Goal: Task Accomplishment & Management: Complete application form

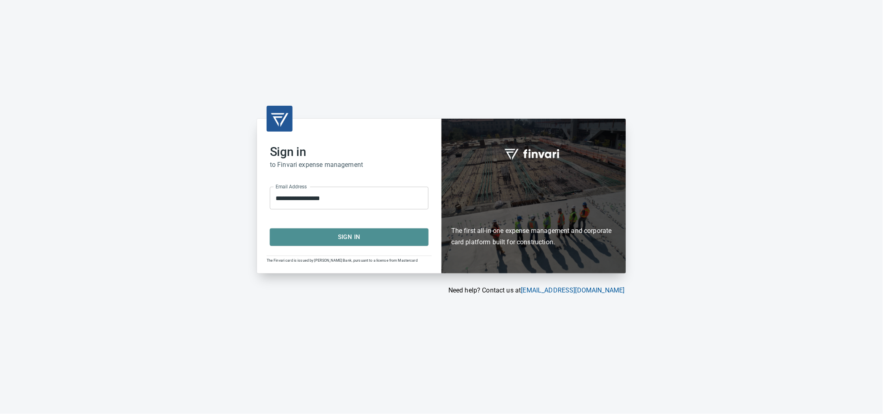
drag, startPoint x: 374, startPoint y: 243, endPoint x: 431, endPoint y: 178, distance: 86.3
click at [373, 242] on span "Sign In" at bounding box center [349, 237] width 141 height 11
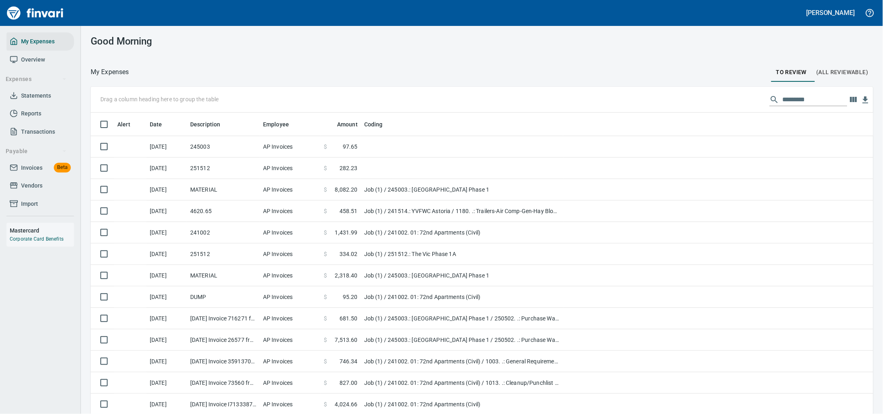
scroll to position [317, 760]
drag, startPoint x: 43, startPoint y: 175, endPoint x: 30, endPoint y: 175, distance: 13.4
click at [43, 173] on span "Invoices" at bounding box center [31, 168] width 21 height 10
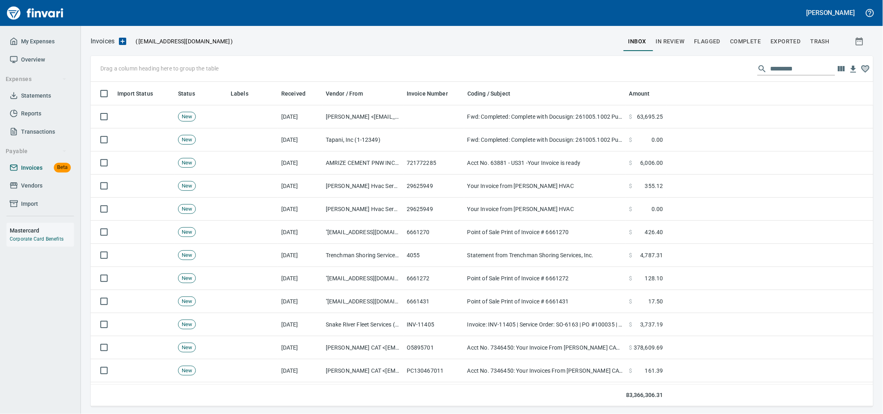
scroll to position [317, 768]
click at [26, 173] on span "Invoices" at bounding box center [31, 168] width 21 height 10
drag, startPoint x: 240, startPoint y: 96, endPoint x: 156, endPoint y: 68, distance: 88.3
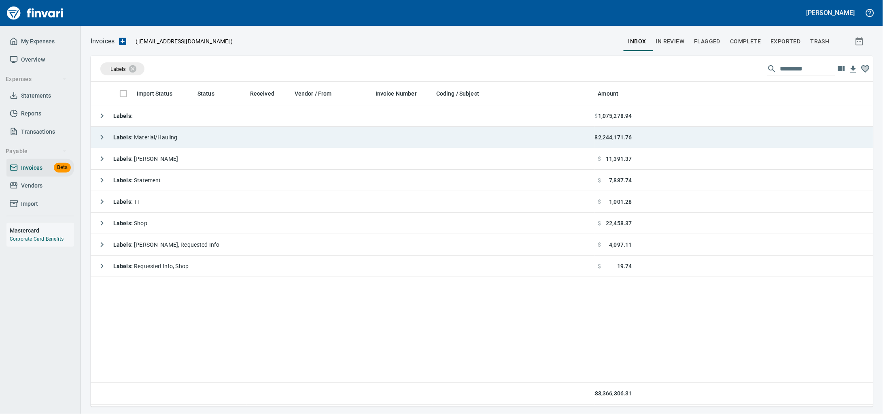
click at [174, 144] on div "Labels : Material/Hauling" at bounding box center [136, 137] width 84 height 16
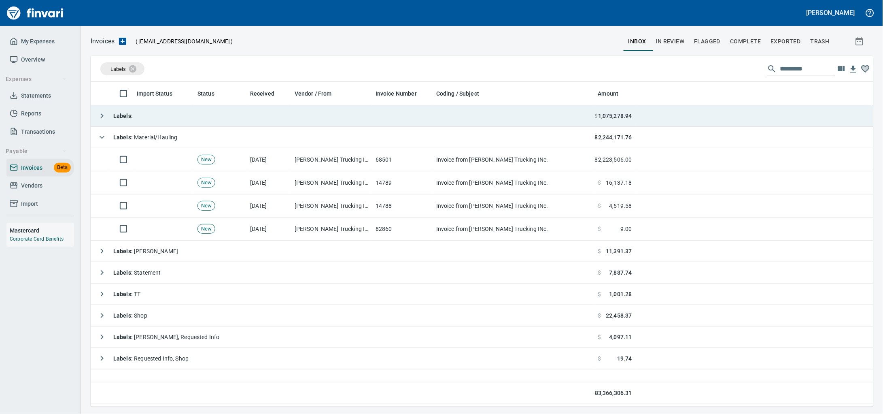
click at [169, 110] on td "Labels :" at bounding box center [343, 115] width 504 height 21
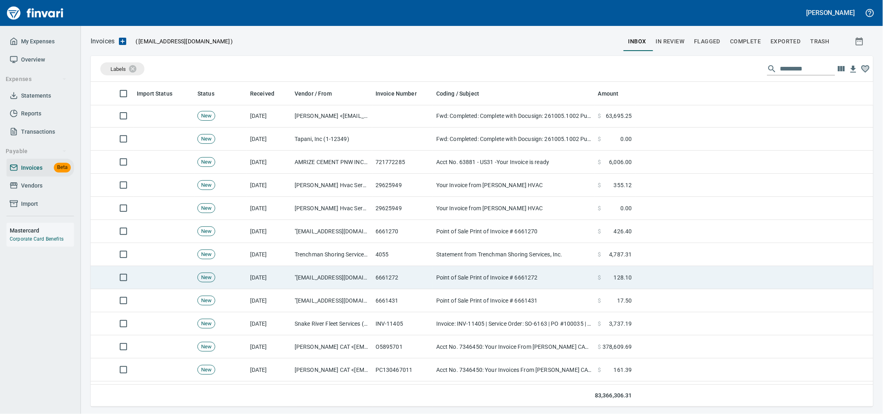
scroll to position [0, 0]
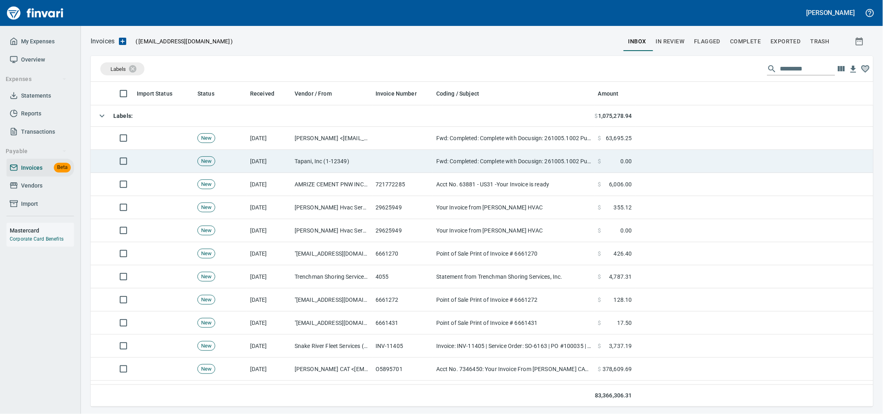
click at [437, 161] on td "Fwd: Completed: Complete with Docusign: 261005.1002 Pusher Construction, Inc..p…" at bounding box center [514, 161] width 162 height 23
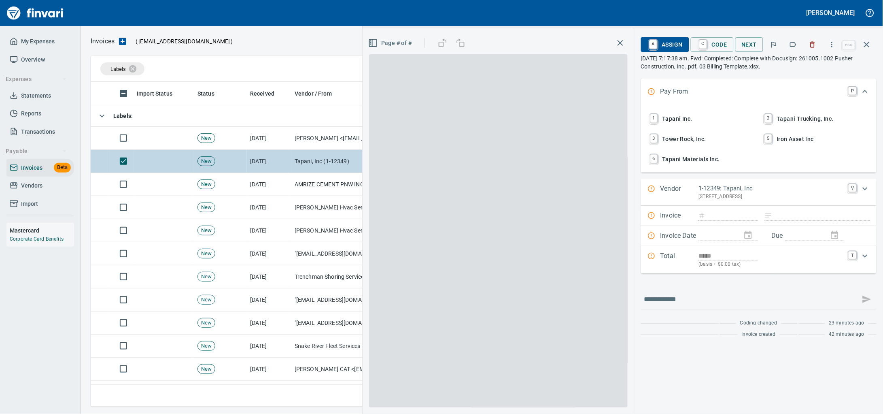
scroll to position [317, 767]
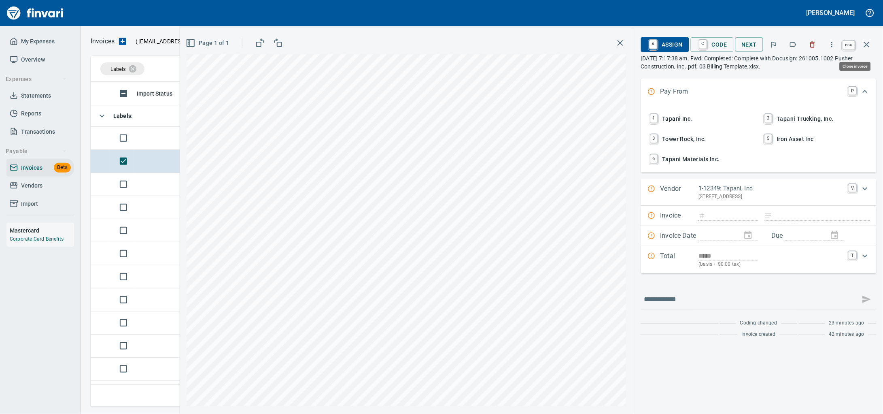
click at [865, 48] on icon "button" at bounding box center [867, 45] width 10 height 10
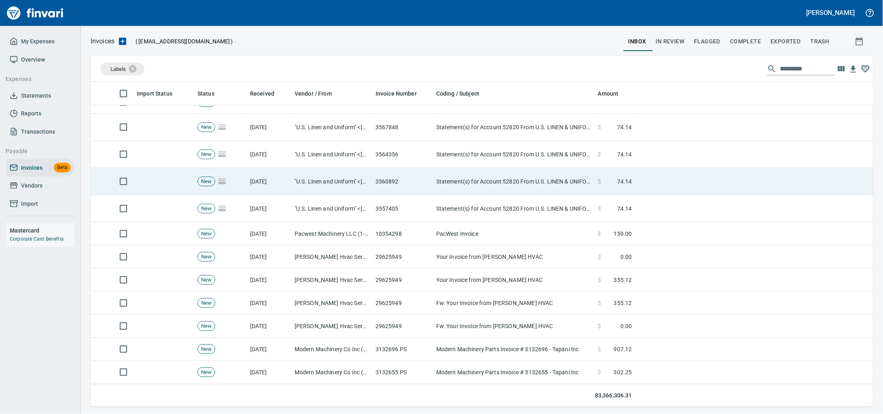
scroll to position [1822, 0]
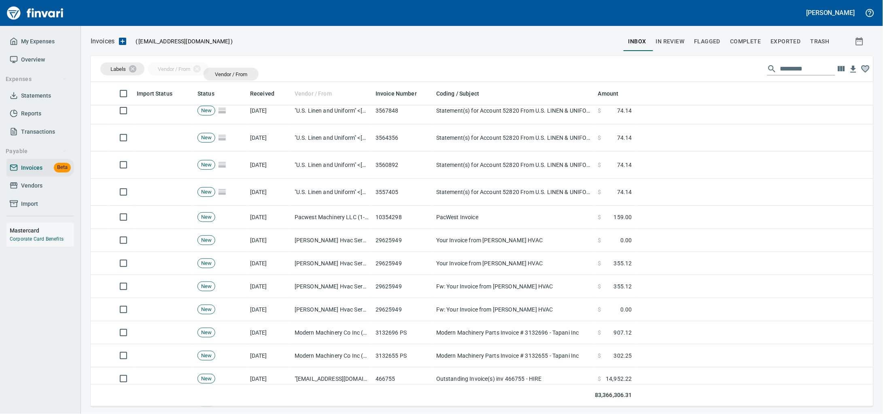
drag, startPoint x: 315, startPoint y: 91, endPoint x: 222, endPoint y: 74, distance: 93.8
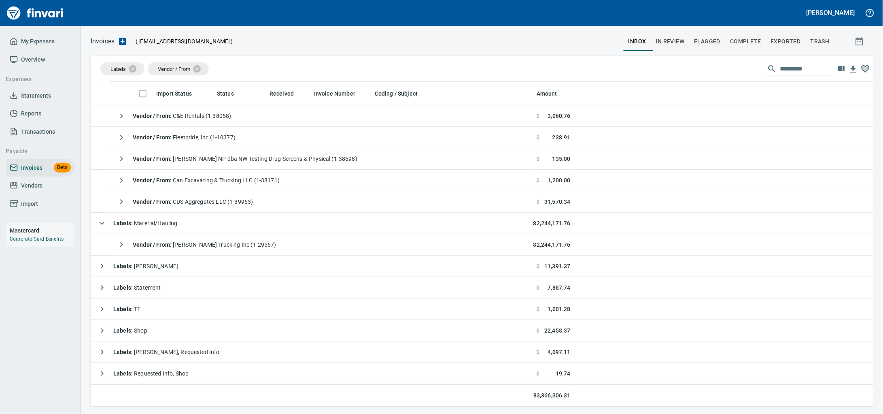
scroll to position [753, 0]
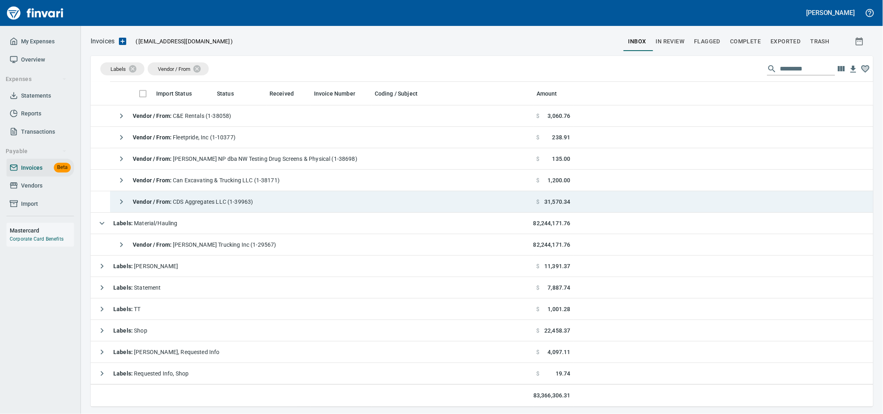
click at [276, 205] on td "Vendor / From : CDS Aggregates LLC (1-39963)" at bounding box center [322, 201] width 424 height 21
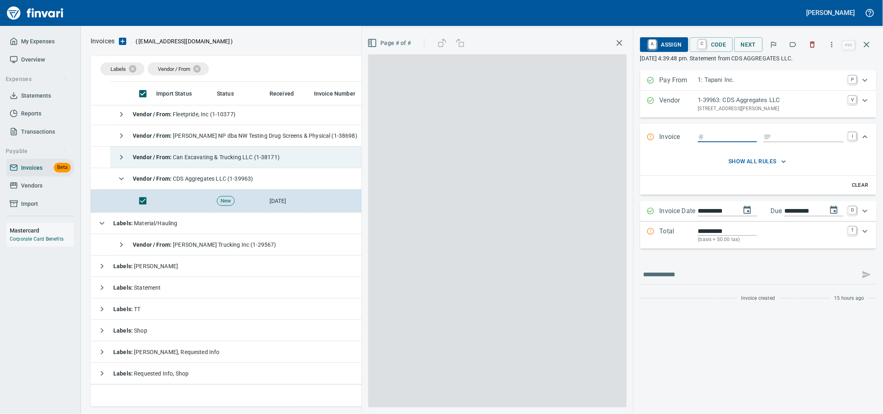
click at [202, 160] on div "Vendor / From : Can Excavating & Trucking LLC (1-38171)" at bounding box center [196, 157] width 166 height 16
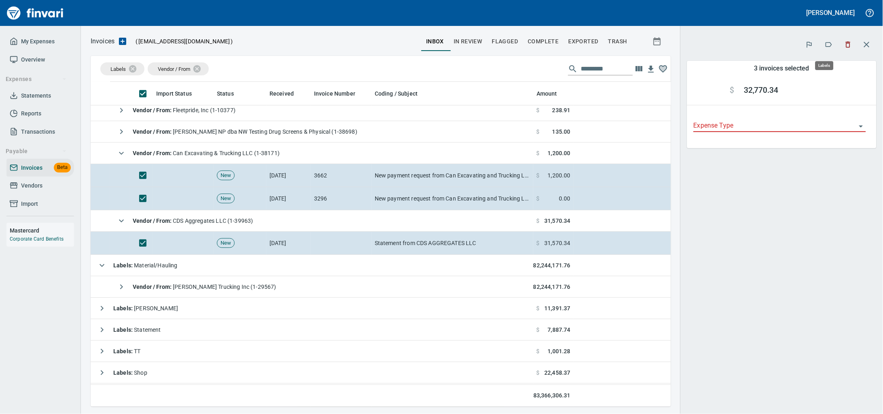
click at [825, 47] on icon "button" at bounding box center [829, 44] width 8 height 8
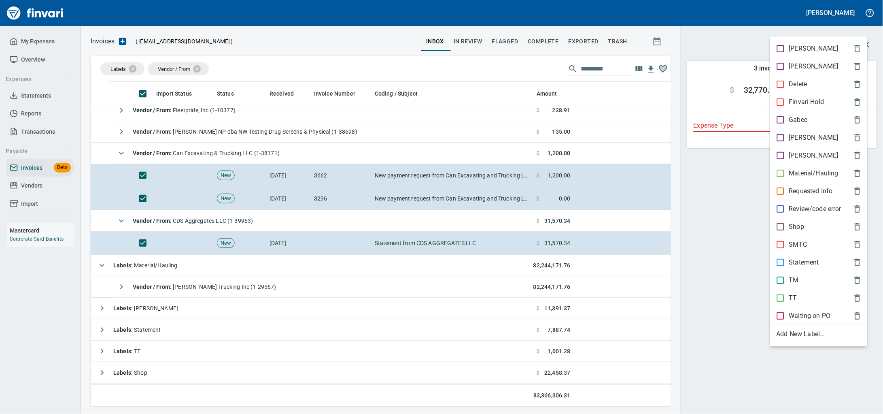
scroll to position [317, 565]
click at [792, 178] on p "Material/Hauling" at bounding box center [814, 173] width 49 height 10
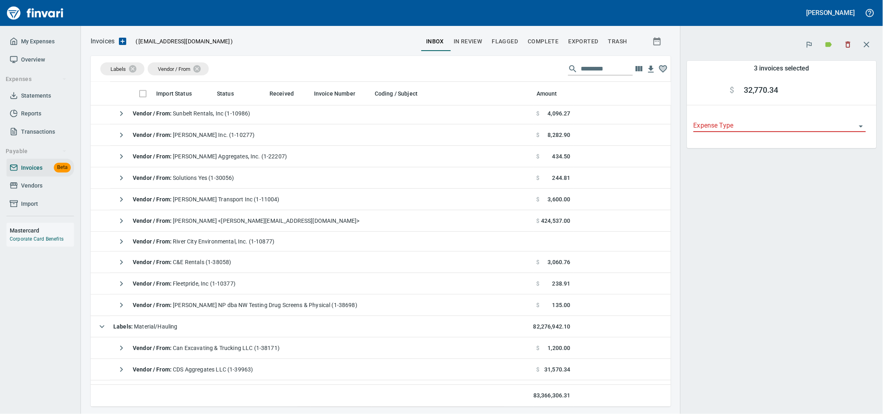
scroll to position [601, 0]
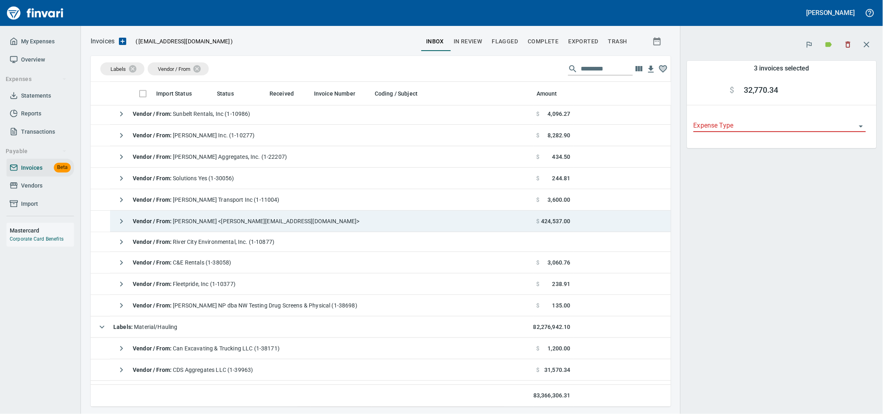
click at [230, 221] on span "Vendor / From : Jodi Leboki <jodi@taytransport.com>" at bounding box center [246, 221] width 227 height 6
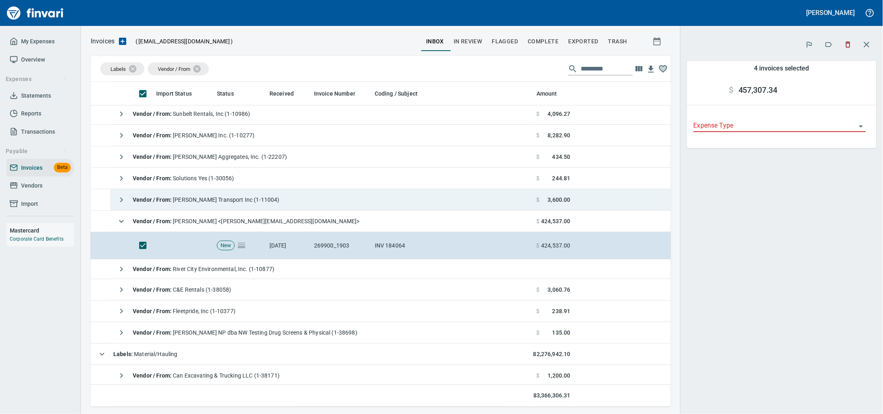
click at [212, 200] on span "Vendor / From : Taylor Transport Inc (1-11004)" at bounding box center [206, 199] width 147 height 6
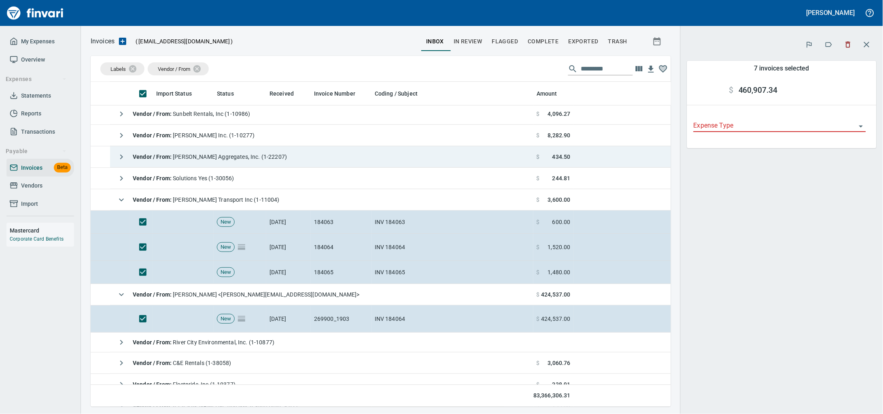
click at [220, 157] on span "Vendor / From : Dan Jones Aggregates, Inc. (1-22207)" at bounding box center [210, 156] width 154 height 6
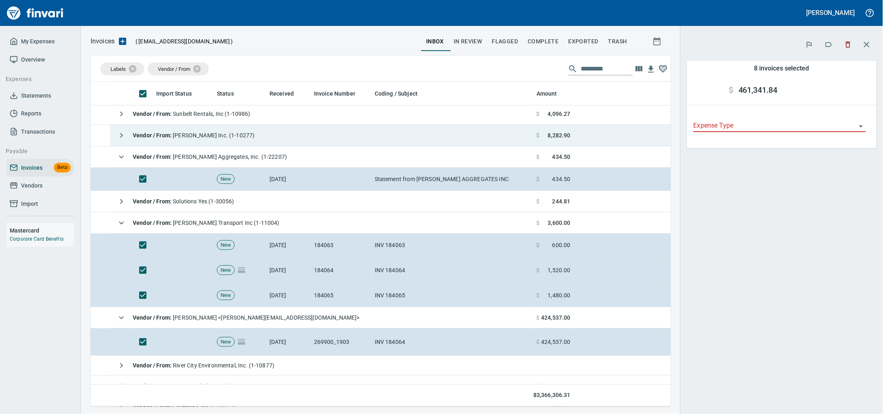
click at [202, 138] on span "Vendor / From : Dan Jones Inc. (1-10277)" at bounding box center [194, 135] width 122 height 6
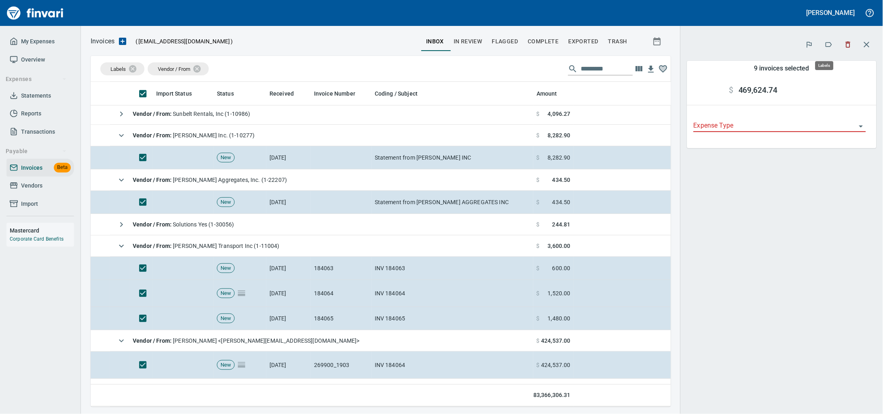
click at [826, 42] on icon "button" at bounding box center [829, 44] width 8 height 8
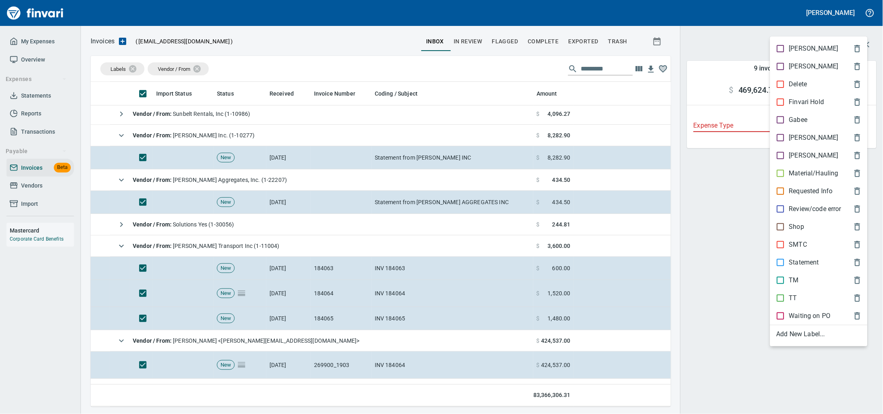
scroll to position [317, 565]
drag, startPoint x: 799, startPoint y: 182, endPoint x: 795, endPoint y: 184, distance: 4.2
click at [798, 178] on p "Material/Hauling" at bounding box center [814, 173] width 49 height 10
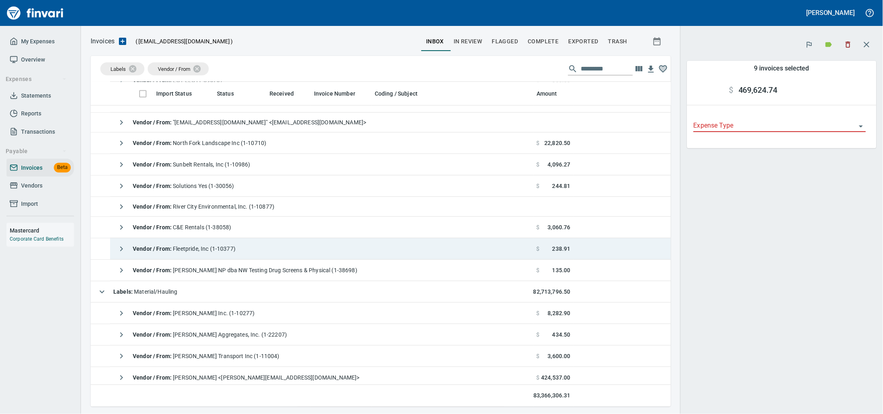
scroll to position [500, 0]
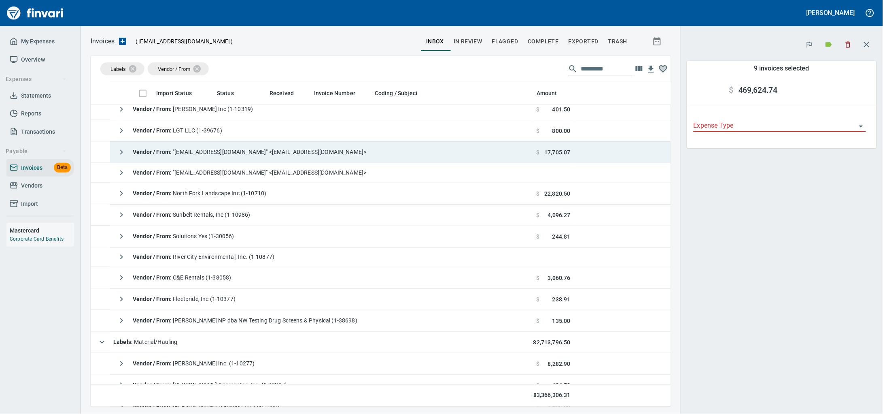
click at [264, 145] on td "Vendor / From : "Invoices@KnifeRiver.com" <Invoices@KnifeRiver.com>" at bounding box center [322, 152] width 424 height 21
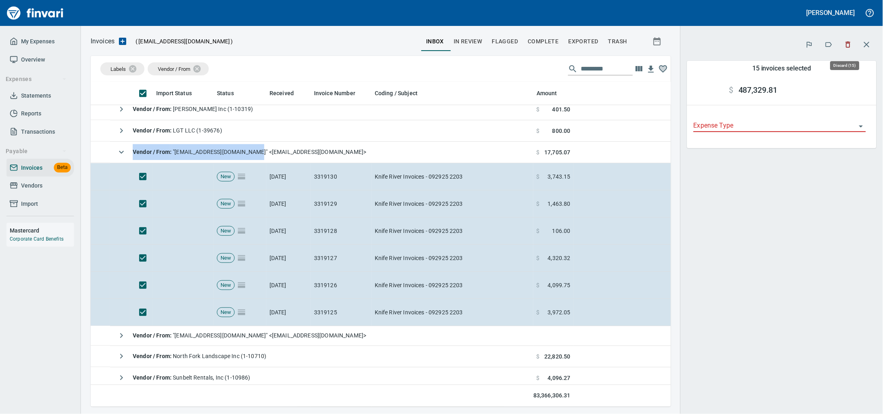
click at [825, 48] on icon "button" at bounding box center [829, 44] width 8 height 8
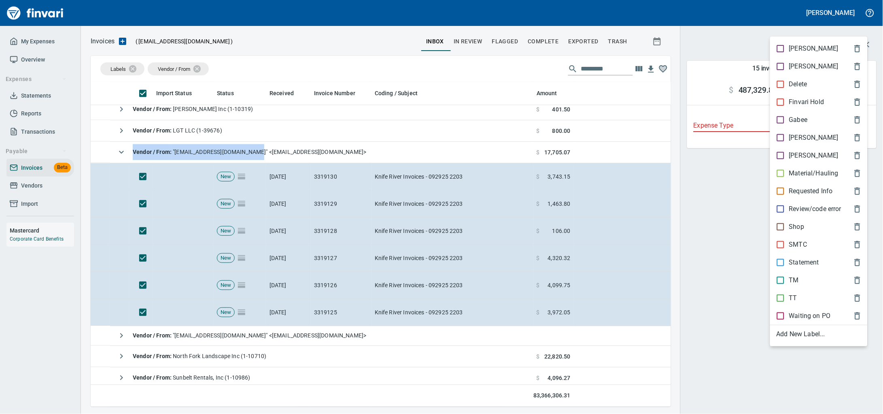
scroll to position [317, 565]
click at [792, 178] on p "Material/Hauling" at bounding box center [814, 173] width 49 height 10
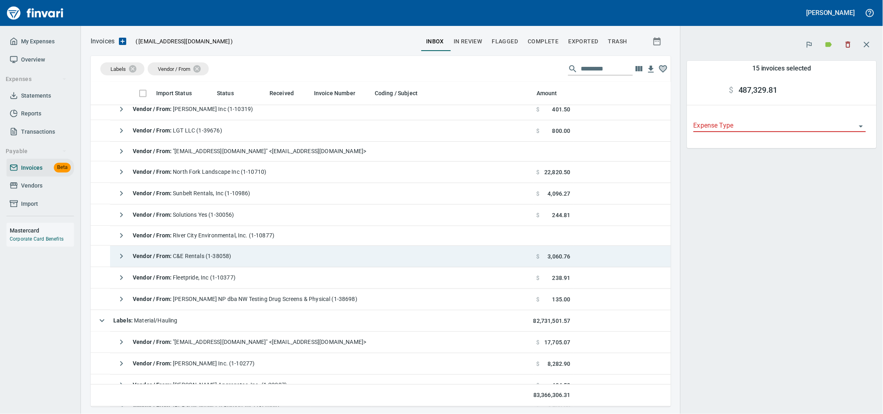
scroll to position [449, 0]
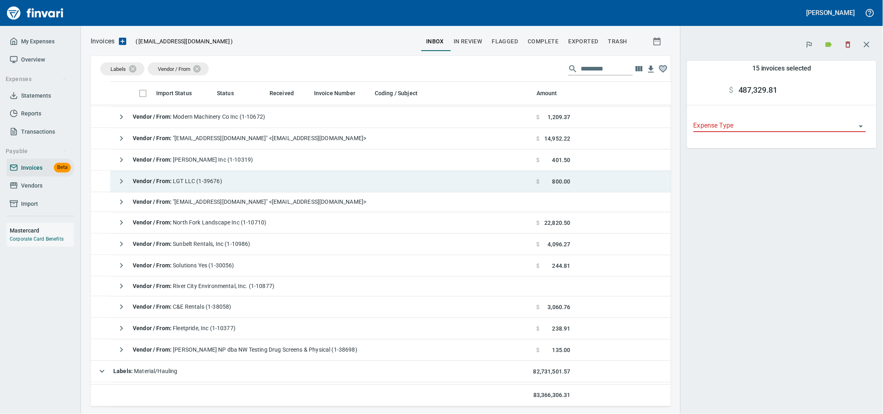
click at [218, 183] on span "Vendor / From : LGT LLC (1-39676)" at bounding box center [177, 181] width 89 height 6
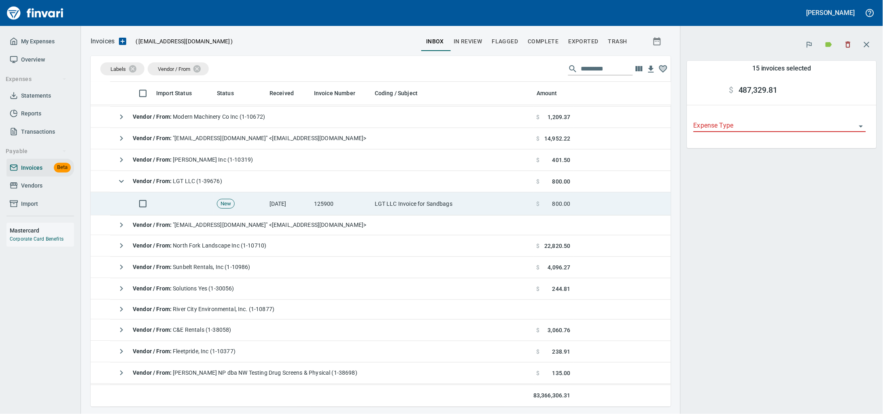
click at [219, 198] on td "New" at bounding box center [240, 203] width 53 height 23
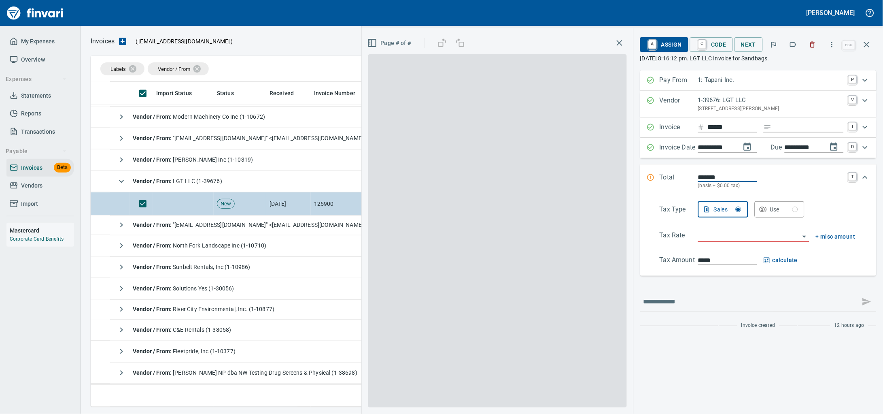
scroll to position [317, 767]
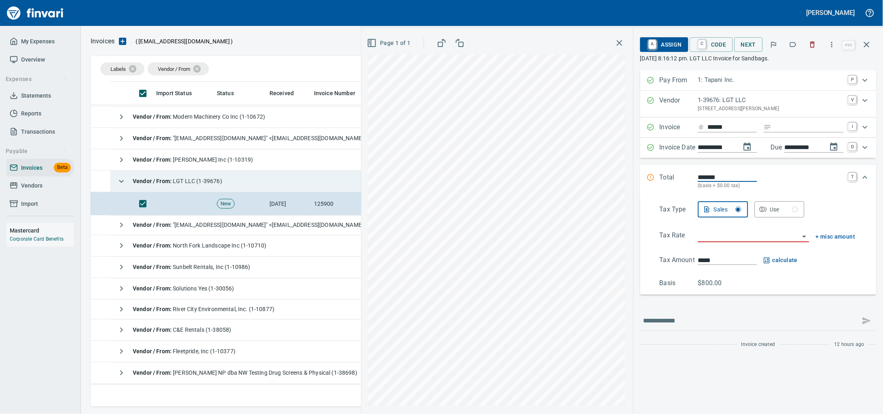
click at [222, 177] on div "Vendor / From : LGT LLC (1-39676)" at bounding box center [167, 181] width 109 height 16
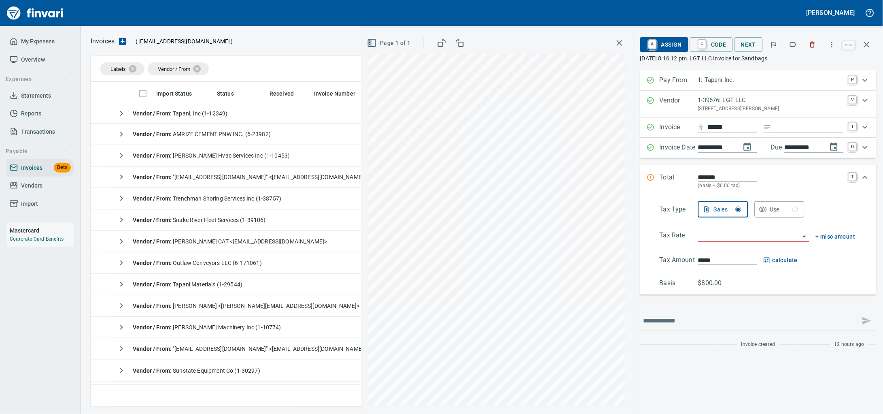
scroll to position [0, 0]
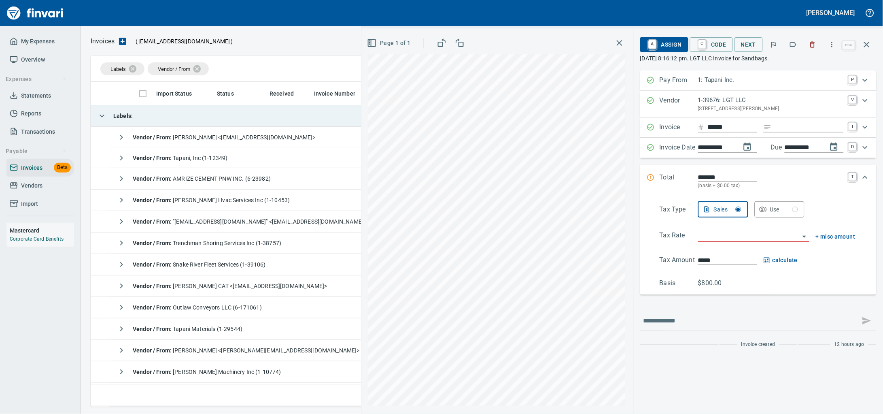
click at [234, 121] on td "Labels :" at bounding box center [312, 115] width 443 height 21
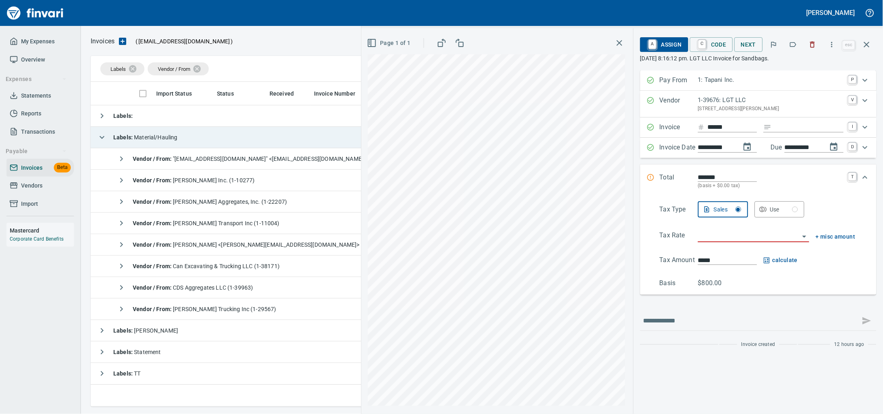
click at [244, 140] on td "Labels : Material/Hauling" at bounding box center [312, 137] width 443 height 21
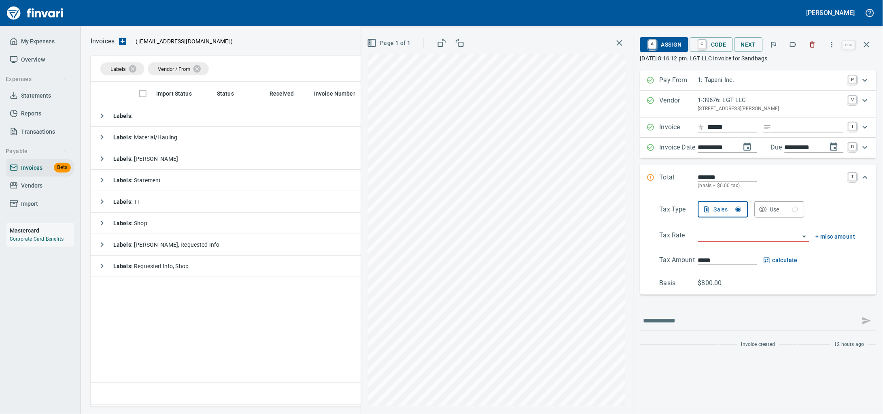
click at [24, 191] on span "Vendors" at bounding box center [31, 186] width 21 height 10
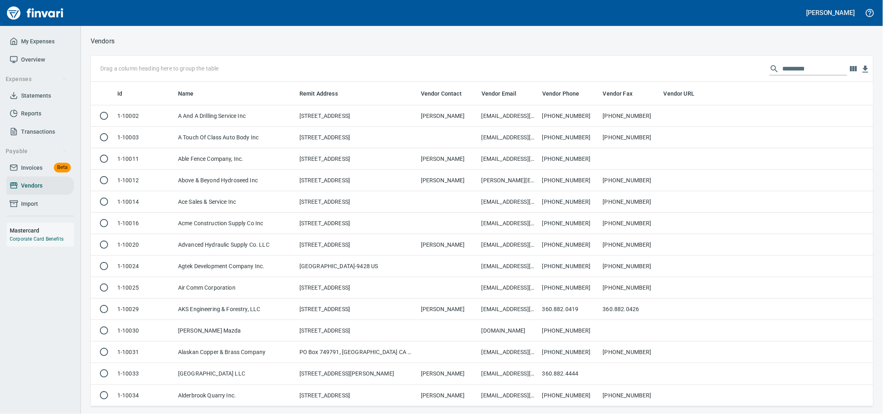
scroll to position [317, 768]
click at [786, 70] on input "text" at bounding box center [815, 68] width 65 height 13
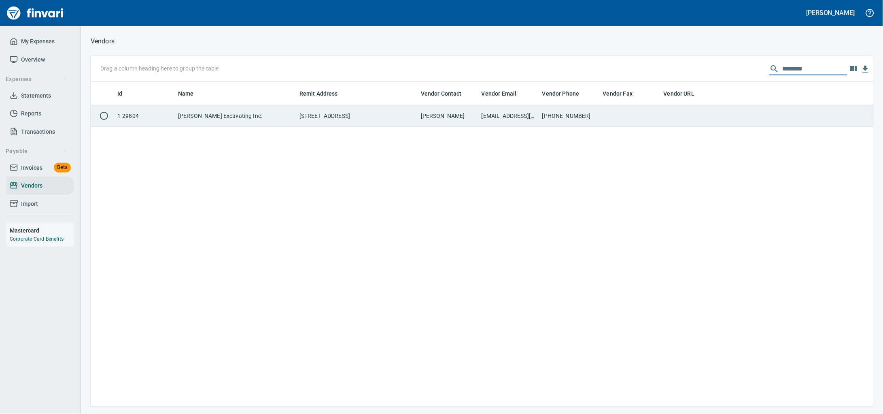
type input "********"
click at [377, 118] on td "PO Box 509, Wilsonville OR 97070 US" at bounding box center [356, 115] width 121 height 21
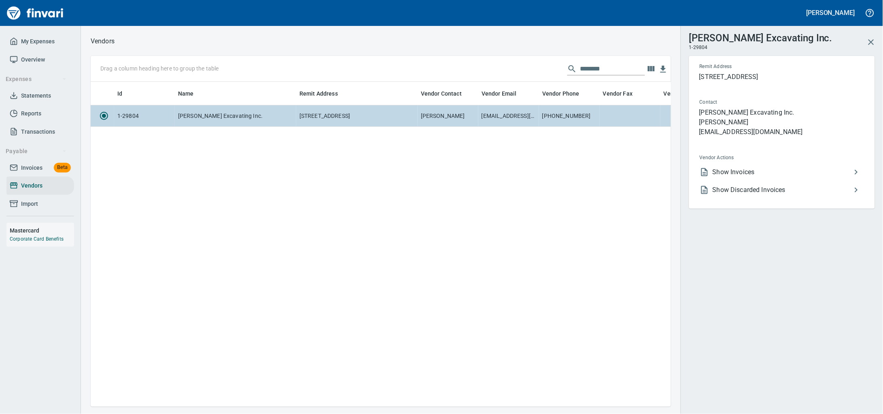
scroll to position [309, 573]
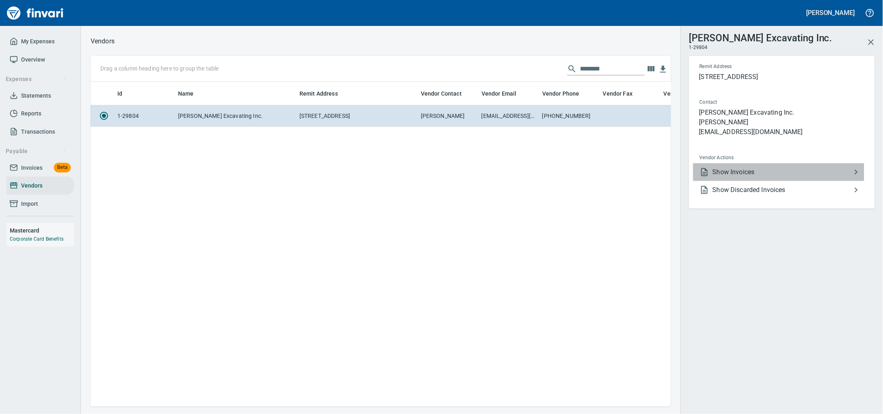
click at [754, 176] on li "Show Invoices" at bounding box center [779, 172] width 171 height 18
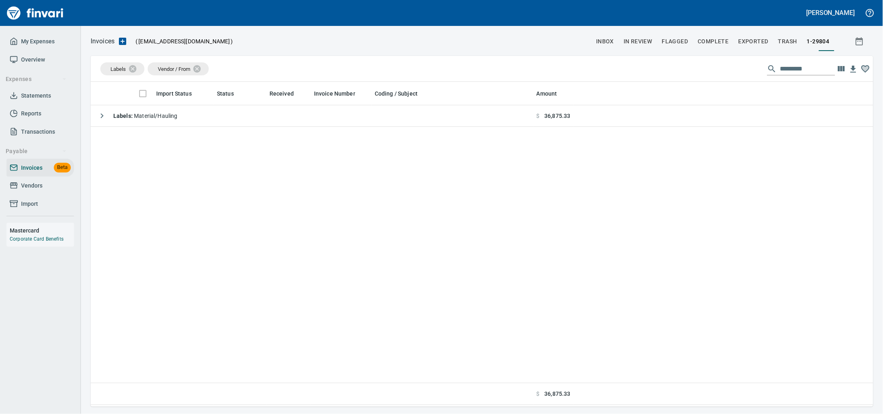
scroll to position [317, 768]
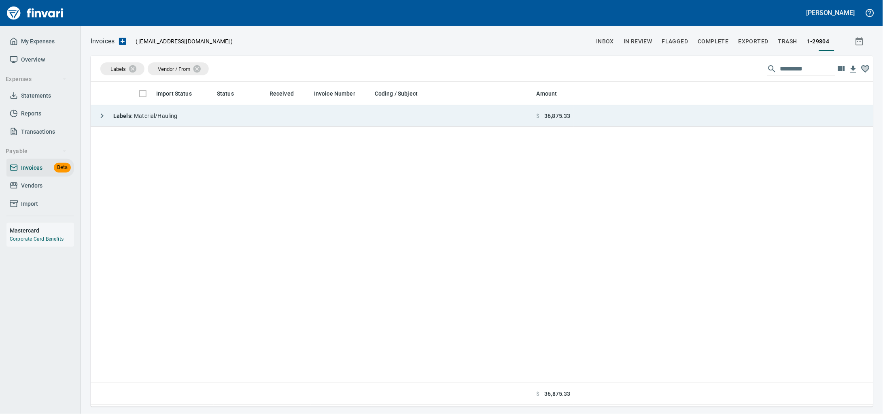
click at [214, 113] on td "Labels : Material/Hauling" at bounding box center [312, 115] width 443 height 21
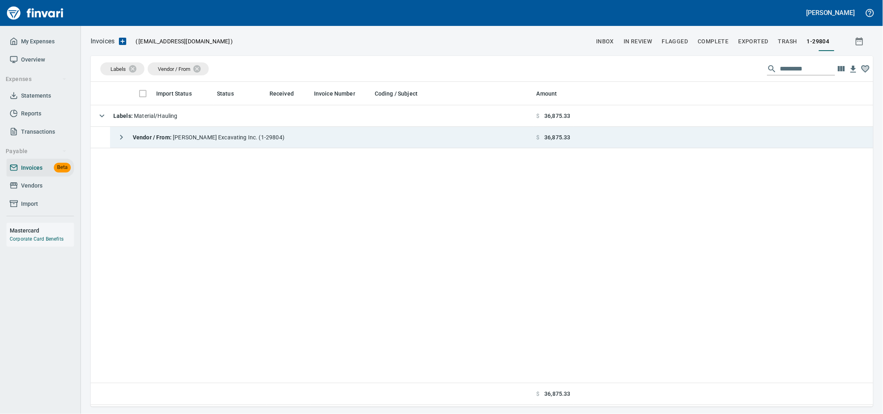
click at [238, 145] on div "Vendor / From : Brian Clopton Excavating Inc. (1-29804)" at bounding box center [198, 137] width 171 height 16
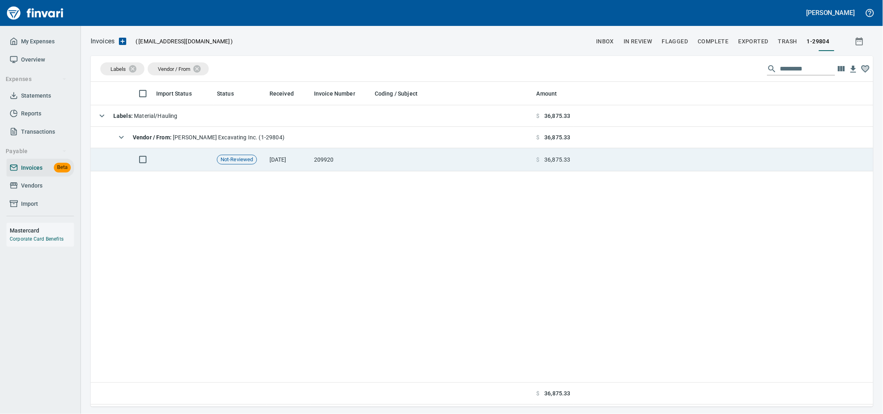
drag, startPoint x: 328, startPoint y: 164, endPoint x: 387, endPoint y: 171, distance: 59.6
click at [328, 164] on td "209920" at bounding box center [341, 159] width 61 height 23
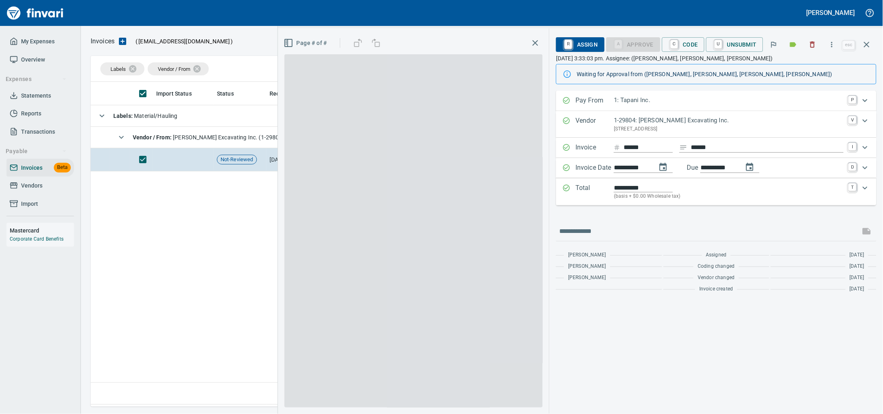
scroll to position [317, 767]
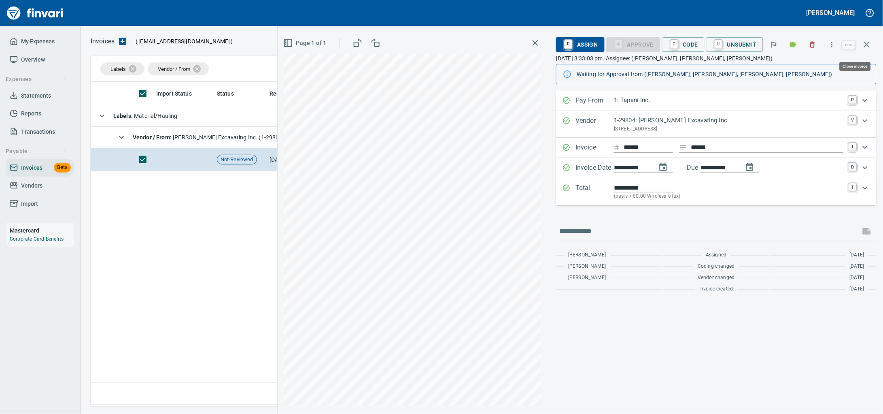
click at [866, 49] on icon "button" at bounding box center [867, 45] width 10 height 10
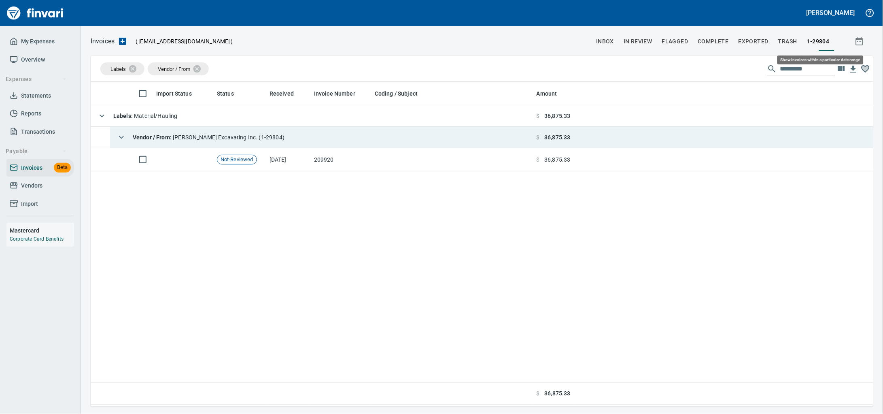
scroll to position [317, 767]
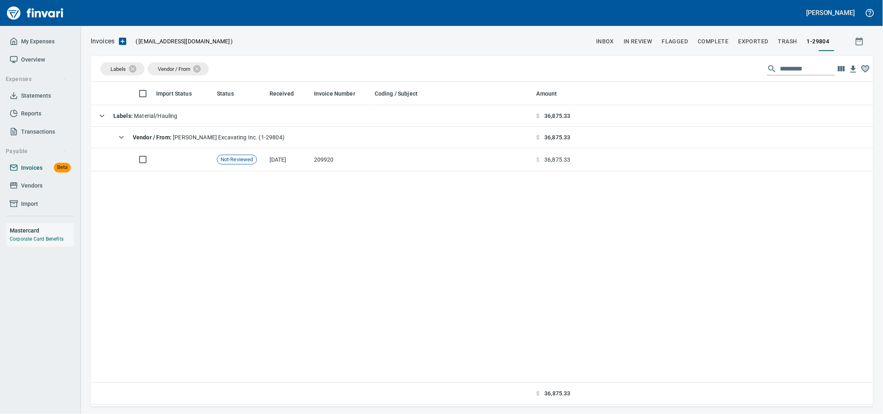
click at [32, 173] on span "Invoices" at bounding box center [31, 168] width 21 height 10
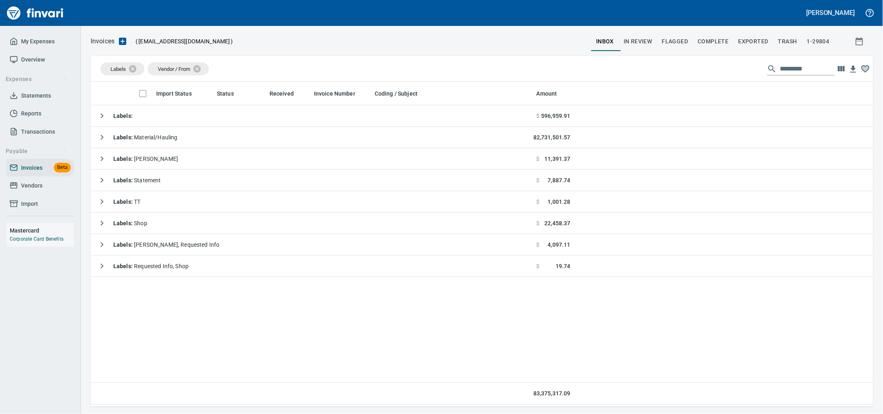
scroll to position [317, 768]
click at [32, 191] on span "Vendors" at bounding box center [31, 186] width 21 height 10
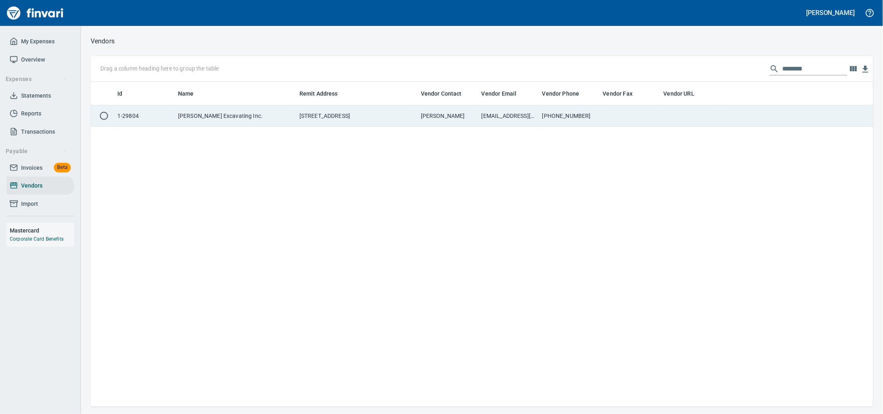
scroll to position [317, 768]
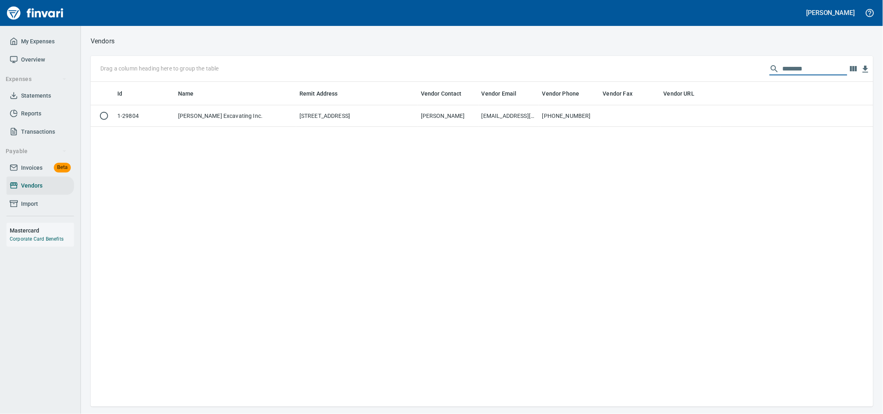
drag, startPoint x: 720, startPoint y: 77, endPoint x: 577, endPoint y: 77, distance: 142.5
click at [587, 77] on div "Drag a column heading here to group the table ********" at bounding box center [482, 69] width 783 height 26
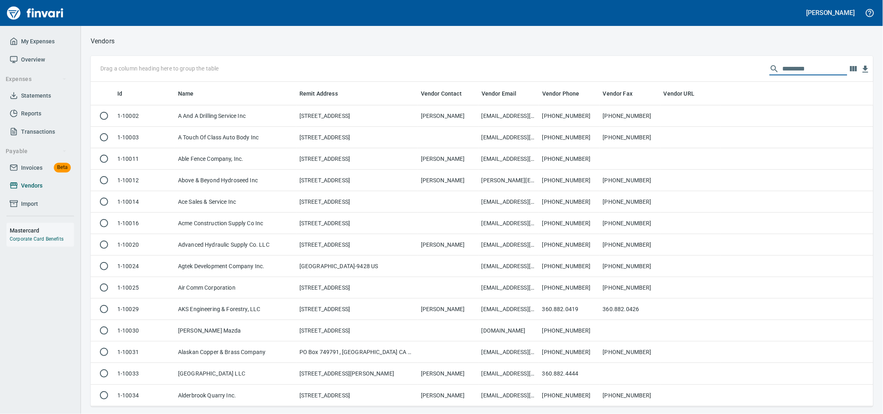
click at [29, 172] on span "Invoices" at bounding box center [31, 168] width 21 height 10
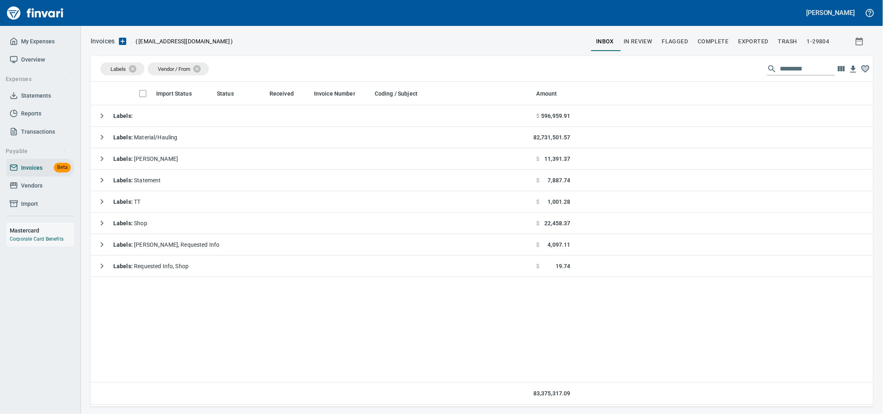
scroll to position [317, 768]
click at [31, 186] on link "Vendors" at bounding box center [40, 186] width 68 height 18
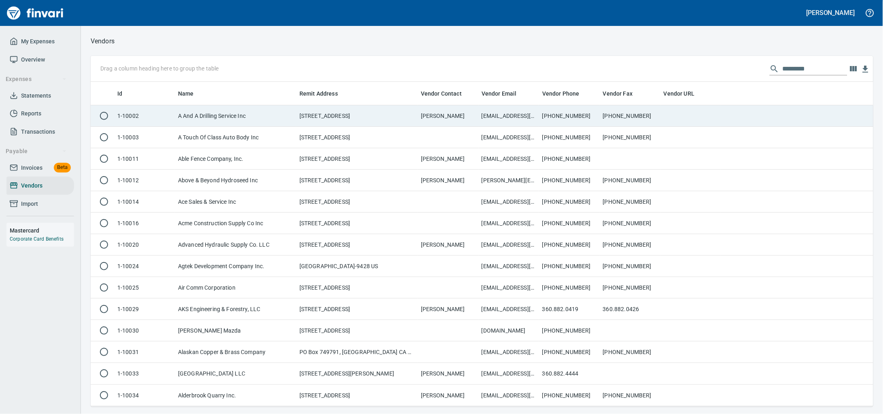
scroll to position [317, 768]
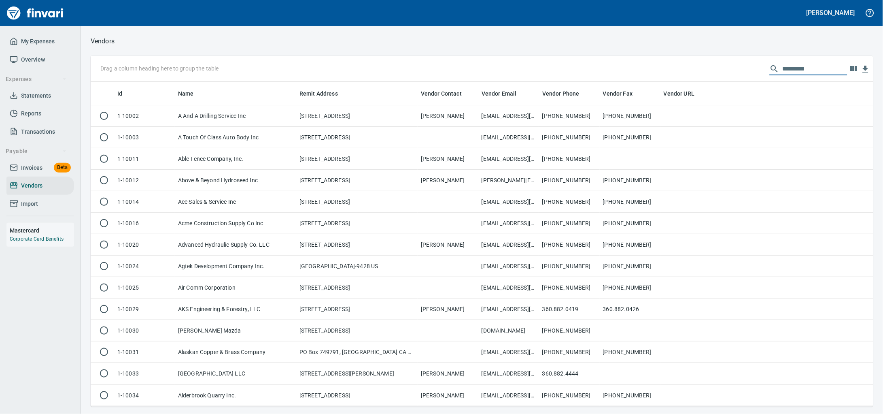
click at [796, 66] on input "text" at bounding box center [815, 68] width 65 height 13
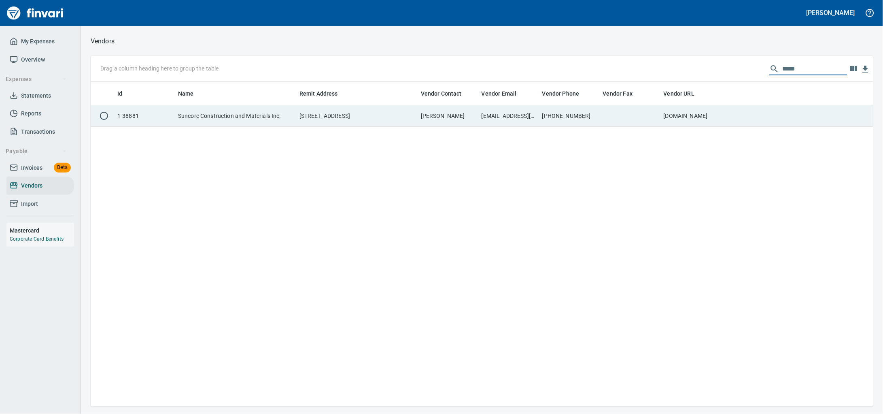
type input "*****"
click at [599, 117] on tr "1-38881 Suncore Construction and Materials Inc. PO Box 778, Orem UT 84059 US Kr…" at bounding box center [482, 115] width 783 height 21
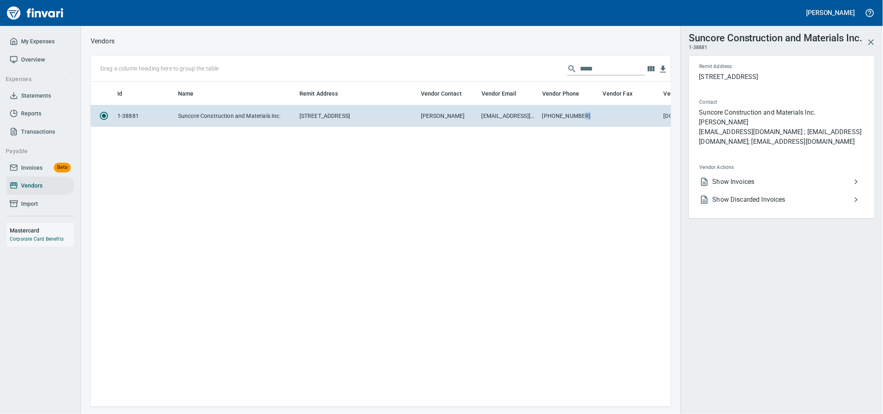
scroll to position [309, 573]
click at [726, 191] on li "Show Invoices" at bounding box center [779, 182] width 171 height 18
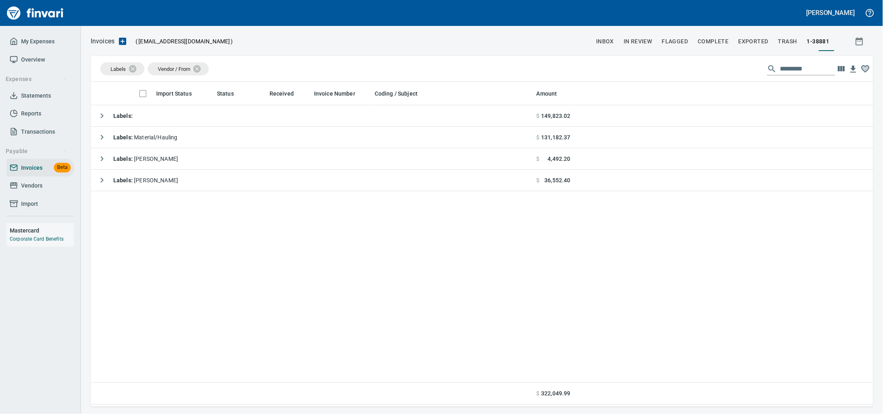
scroll to position [317, 768]
click at [801, 74] on input "text" at bounding box center [808, 68] width 55 height 13
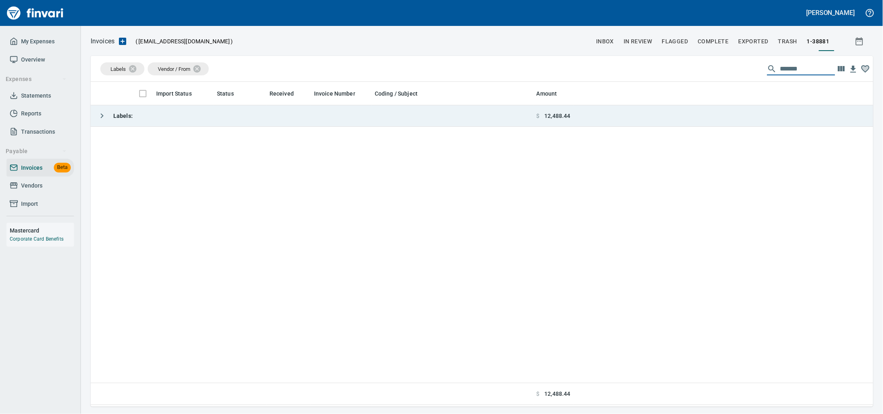
type input "*******"
click at [618, 119] on td at bounding box center [724, 115] width 300 height 21
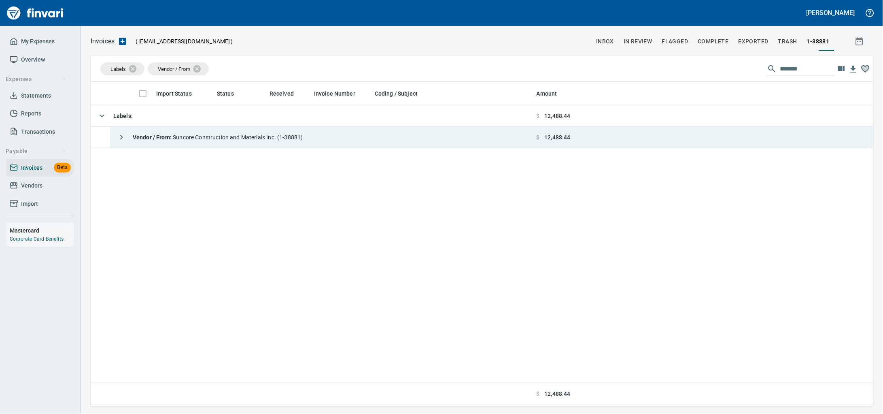
drag, startPoint x: 272, startPoint y: 131, endPoint x: 305, endPoint y: 144, distance: 35.3
click at [272, 131] on div "Vendor / From : Suncore Construction and Materials Inc. (1-38881)" at bounding box center [208, 137] width 190 height 16
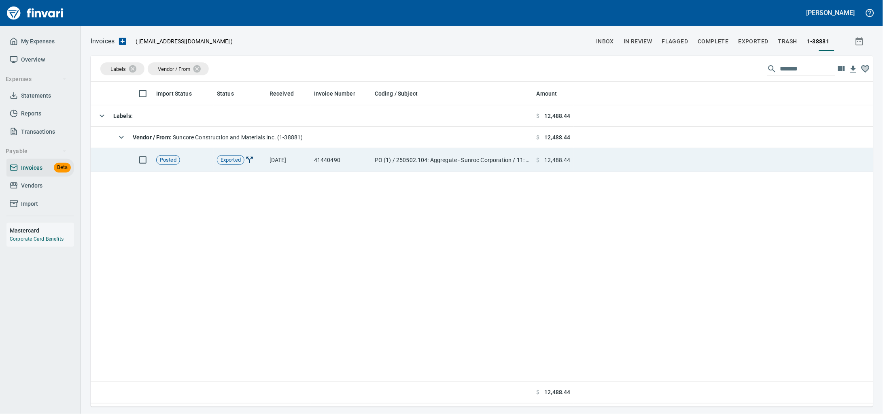
click at [358, 164] on td "41440490" at bounding box center [341, 160] width 61 height 24
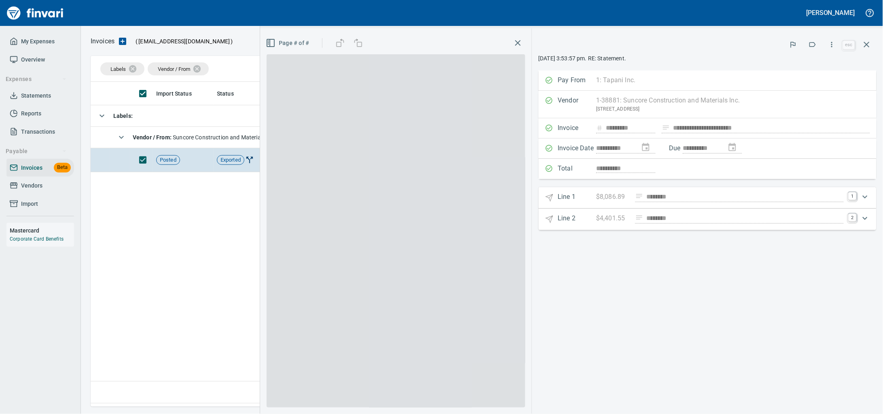
scroll to position [317, 767]
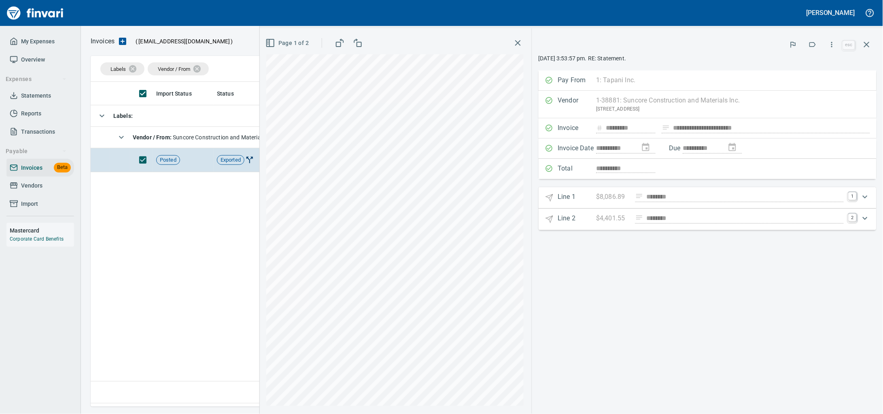
click at [866, 42] on icon "button" at bounding box center [867, 45] width 10 height 10
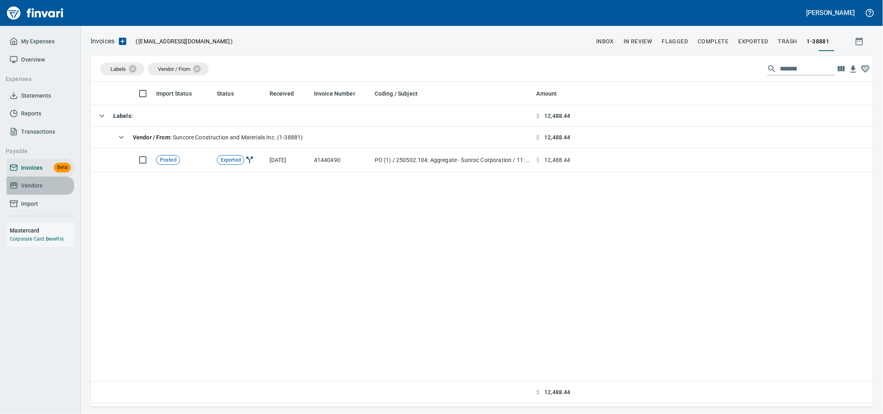
click at [32, 191] on span "Vendors" at bounding box center [31, 186] width 21 height 10
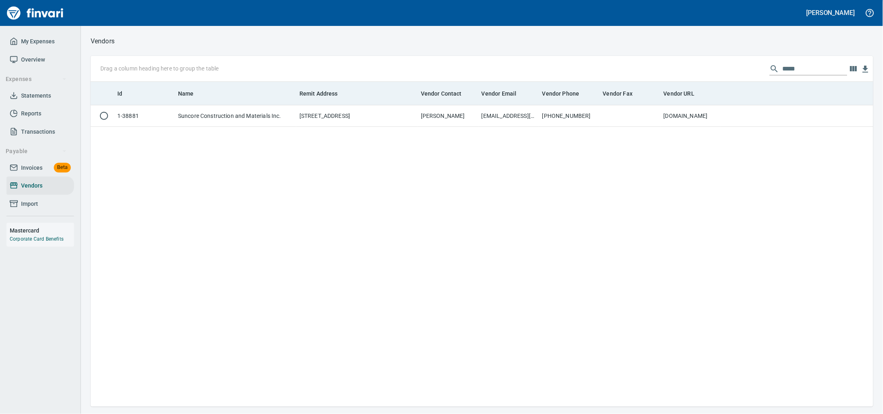
scroll to position [317, 768]
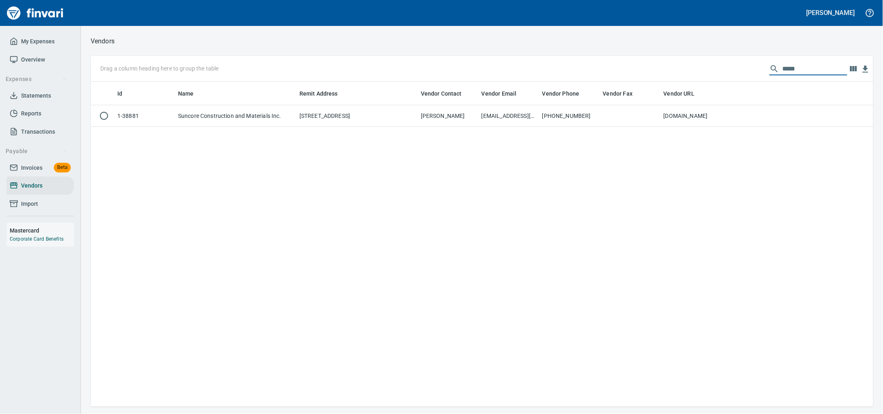
drag, startPoint x: 779, startPoint y: 69, endPoint x: 546, endPoint y: 76, distance: 232.5
click at [549, 76] on div "Drag a column heading here to group the table *****" at bounding box center [482, 69] width 783 height 26
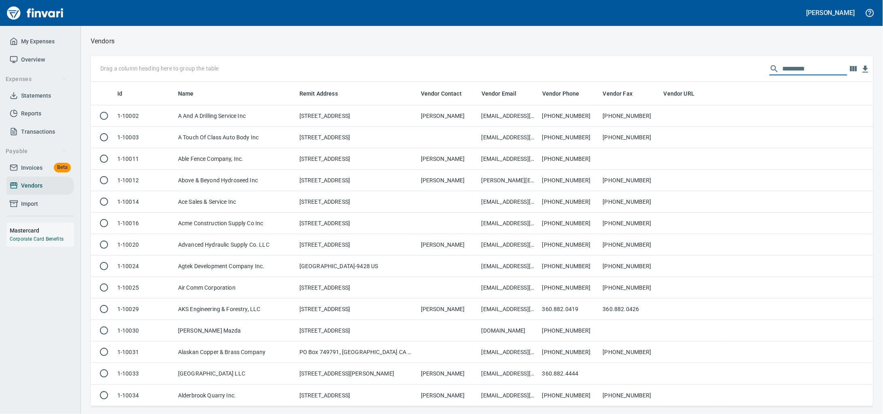
click at [28, 172] on span "Invoices" at bounding box center [31, 168] width 21 height 10
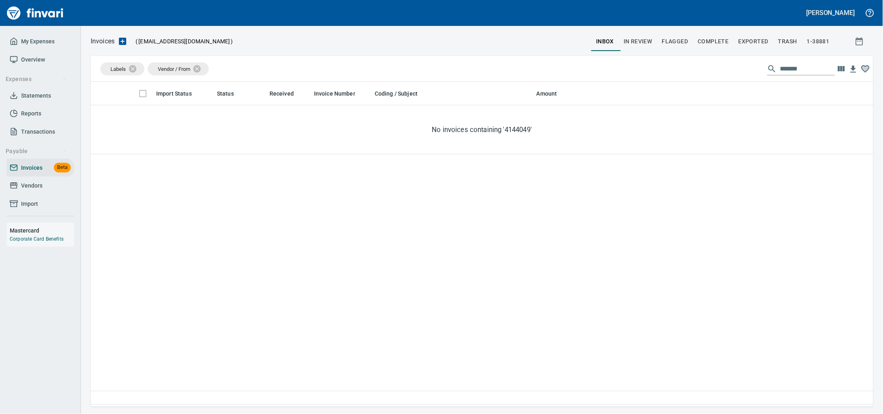
scroll to position [317, 768]
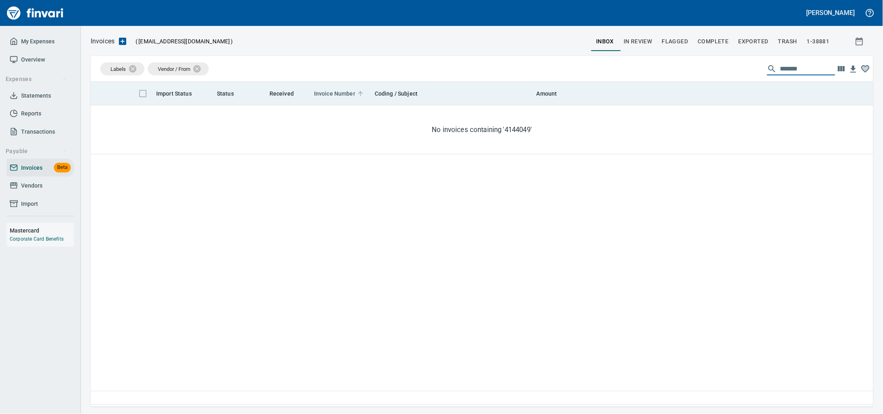
drag, startPoint x: 566, startPoint y: 83, endPoint x: 356, endPoint y: 92, distance: 209.9
click at [366, 87] on div "Labels Vendor / From ******* Import Status Status Received Invoice Number Codin…" at bounding box center [482, 231] width 783 height 351
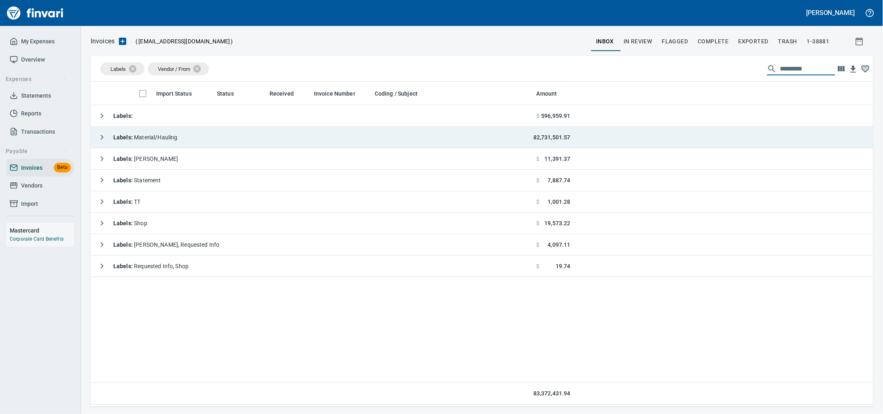
click at [144, 140] on span "Labels : Material/Hauling" at bounding box center [145, 137] width 64 height 6
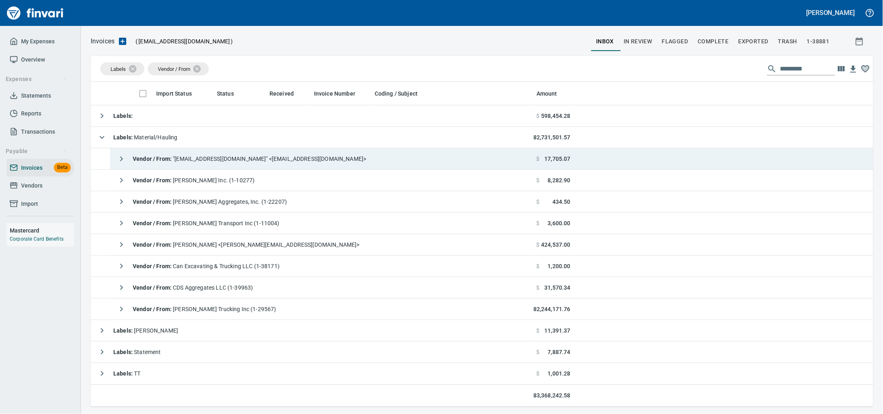
click at [310, 162] on span "Vendor / From : "Invoices@KnifeRiver.com" <Invoices@KnifeRiver.com>" at bounding box center [250, 158] width 234 height 6
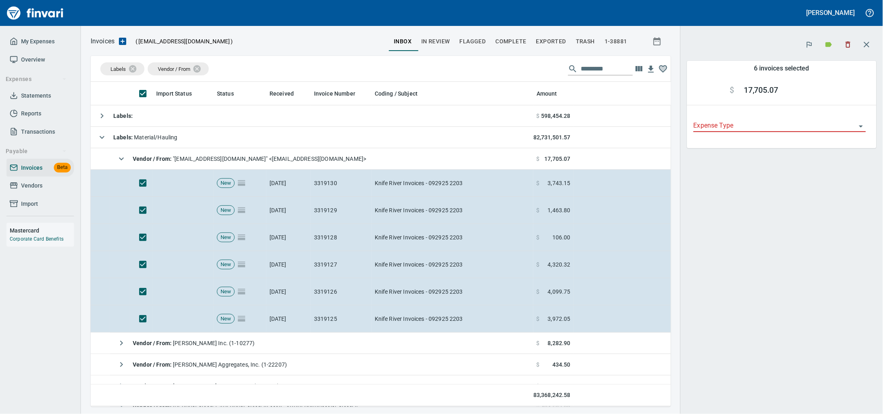
scroll to position [317, 565]
click at [841, 45] on button "button" at bounding box center [849, 45] width 18 height 18
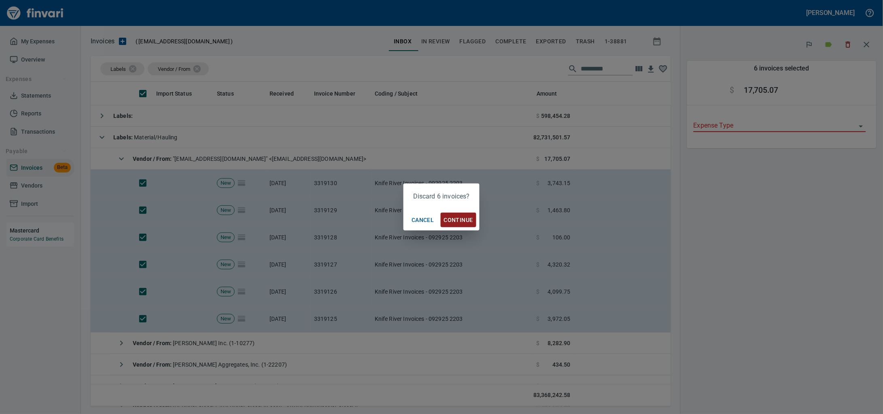
click at [448, 221] on span "Continue" at bounding box center [458, 220] width 29 height 10
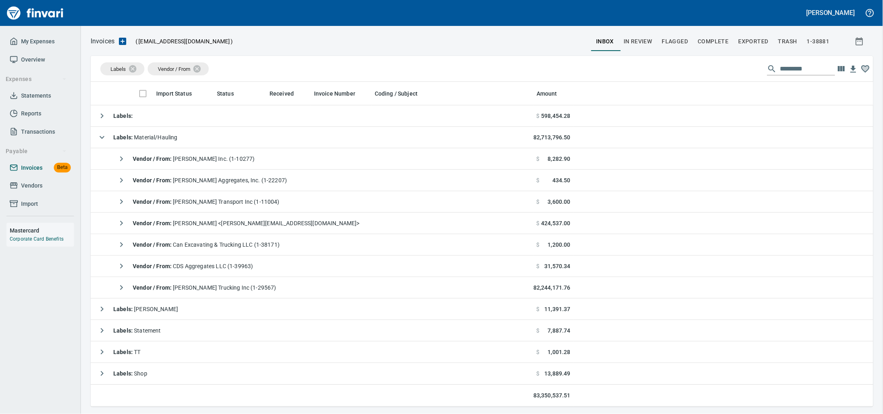
scroll to position [317, 766]
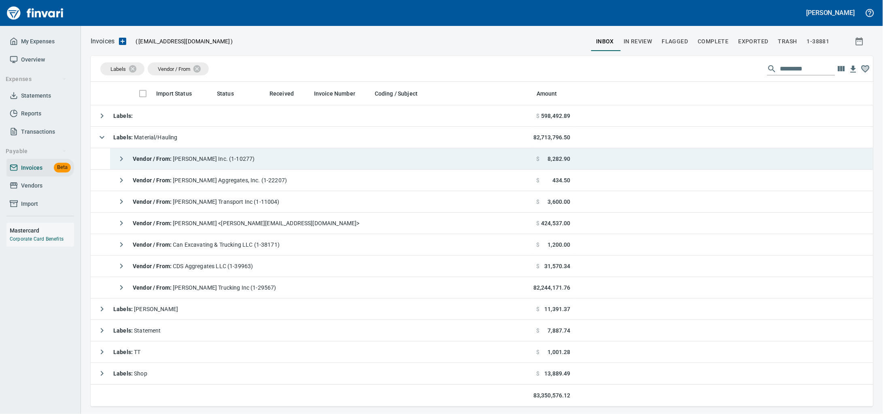
click at [254, 156] on td "Vendor / From : Dan Jones Inc. (1-10277)" at bounding box center [322, 158] width 424 height 21
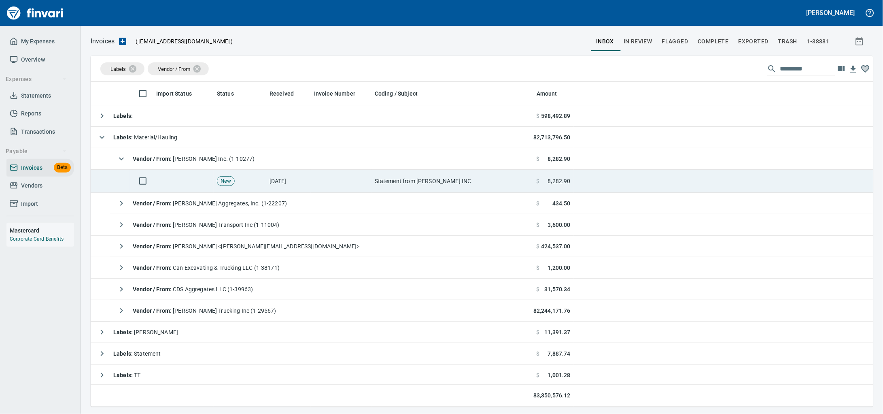
click at [254, 181] on td "New" at bounding box center [240, 181] width 53 height 23
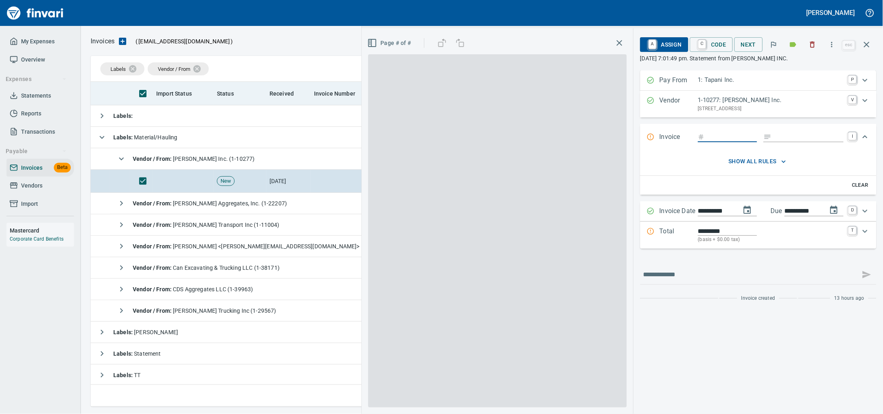
click at [813, 46] on icon "button" at bounding box center [813, 44] width 8 height 8
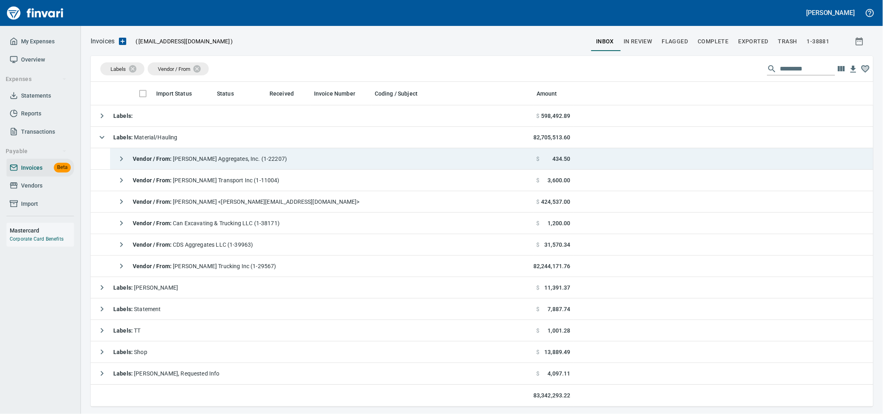
click at [248, 162] on span "Vendor / From : Dan Jones Aggregates, Inc. (1-22207)" at bounding box center [210, 158] width 154 height 6
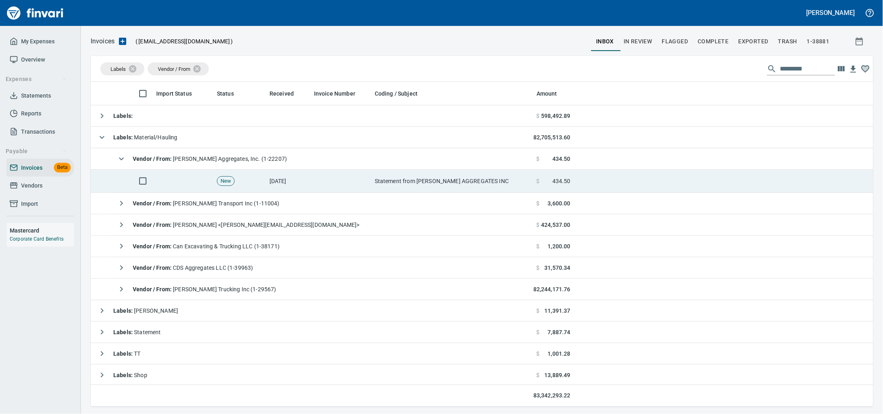
click at [248, 177] on td "New" at bounding box center [240, 181] width 53 height 23
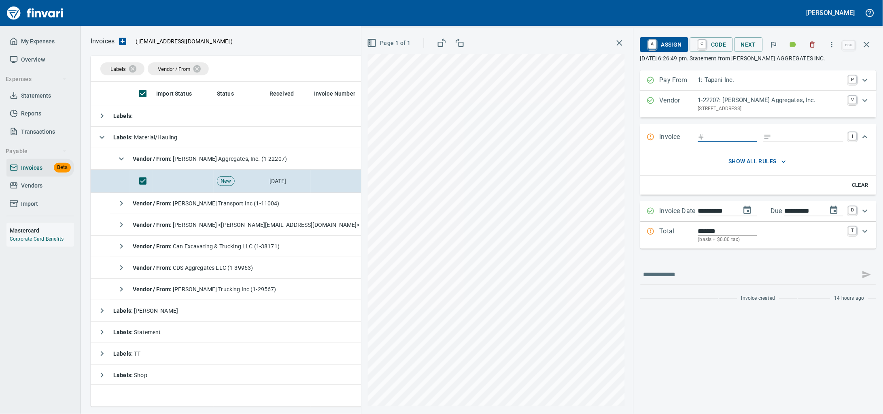
click at [809, 46] on icon "button" at bounding box center [813, 44] width 8 height 8
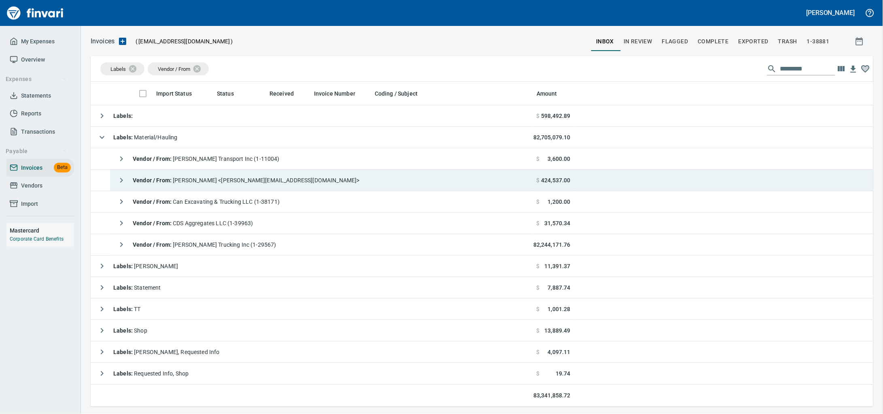
scroll to position [317, 767]
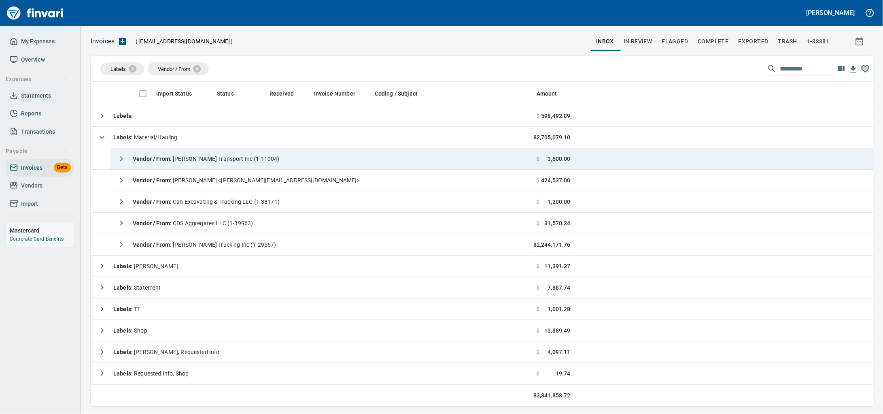
click at [244, 162] on span "Vendor / From : Taylor Transport Inc (1-11004)" at bounding box center [206, 158] width 147 height 6
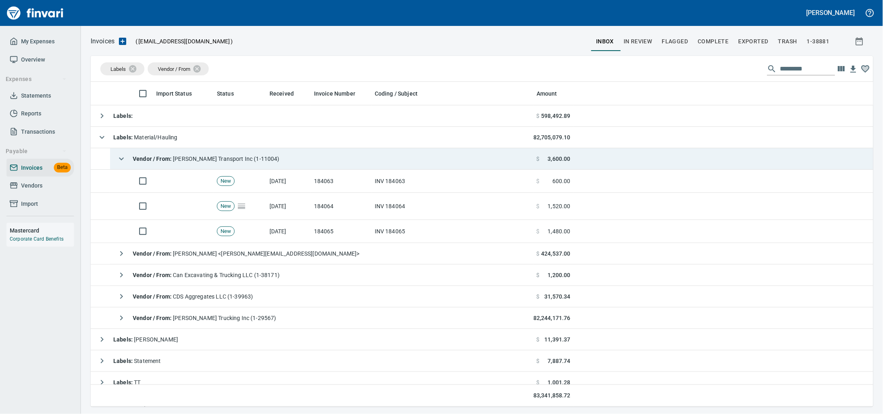
click at [375, 230] on td "INV 184065" at bounding box center [453, 231] width 162 height 23
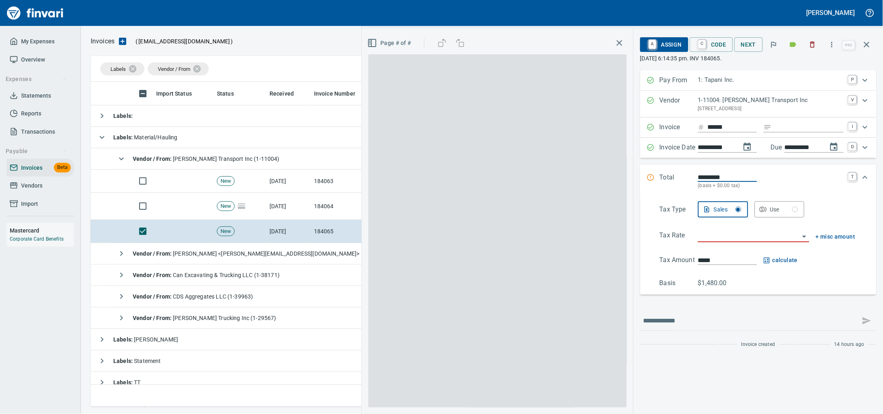
scroll to position [317, 767]
click at [795, 132] on input "Expand" at bounding box center [809, 127] width 69 height 10
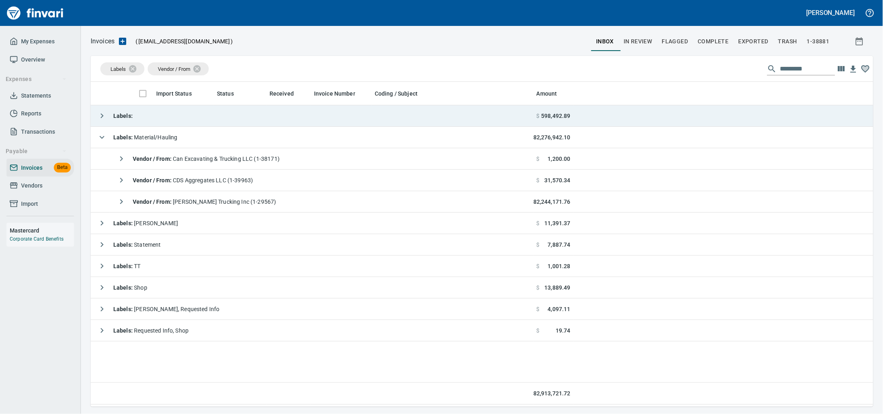
scroll to position [317, 768]
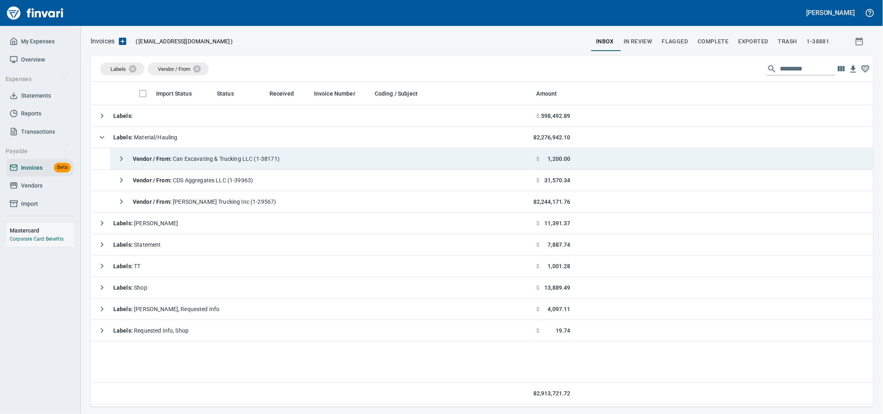
drag, startPoint x: 222, startPoint y: 156, endPoint x: 226, endPoint y: 153, distance: 4.9
click at [222, 154] on div "Vendor / From : Can Excavating & Trucking LLC (1-38171)" at bounding box center [196, 159] width 166 height 16
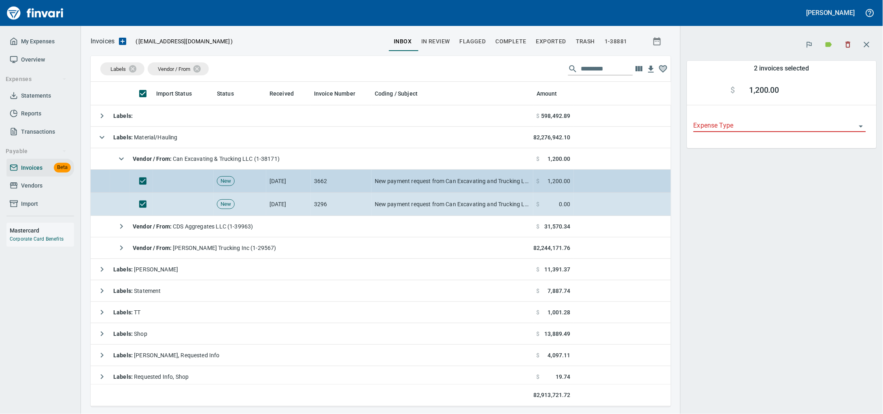
scroll to position [317, 565]
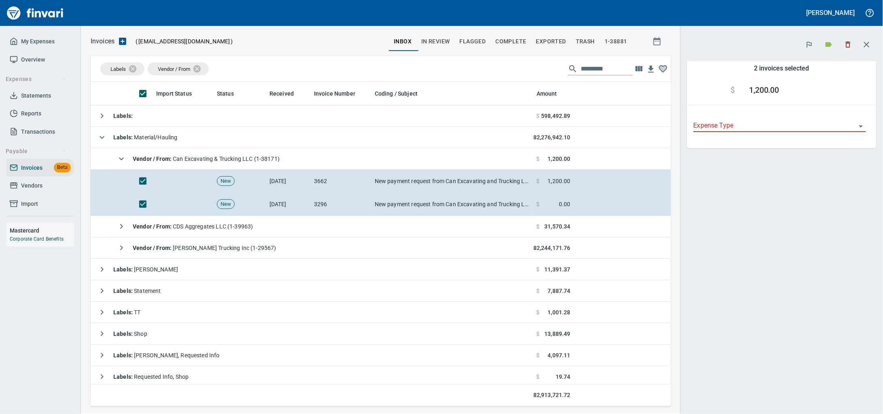
click at [841, 40] on button "button" at bounding box center [849, 45] width 18 height 18
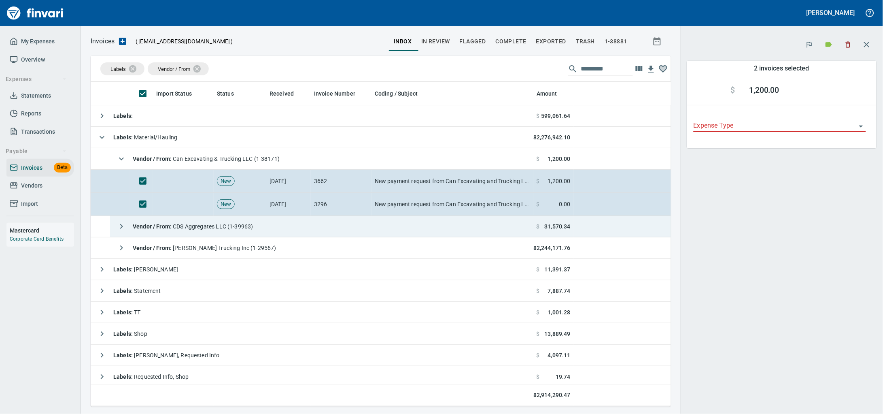
click at [465, 224] on td "Vendor / From : CDS Aggregates LLC (1-39963)" at bounding box center [322, 226] width 424 height 21
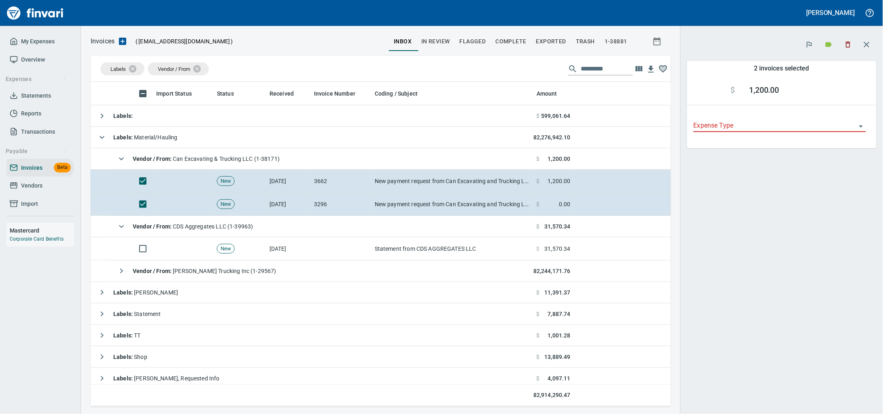
click at [841, 36] on div at bounding box center [849, 45] width 18 height 18
click at [845, 46] on icon "button" at bounding box center [849, 44] width 8 height 8
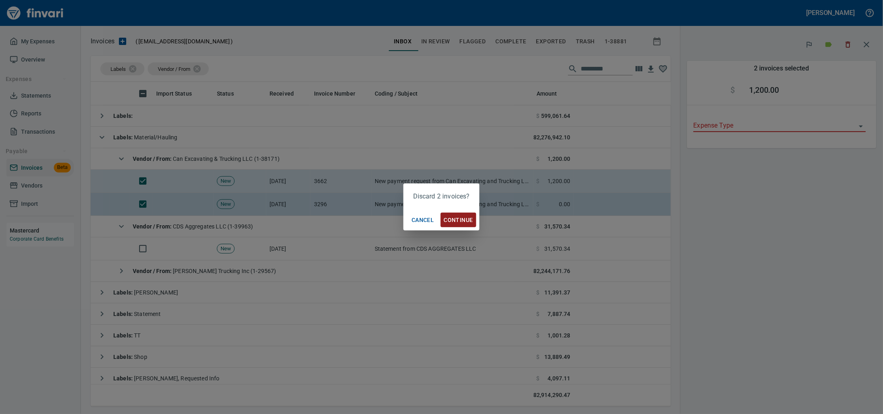
click at [464, 214] on button "Continue" at bounding box center [459, 220] width 36 height 15
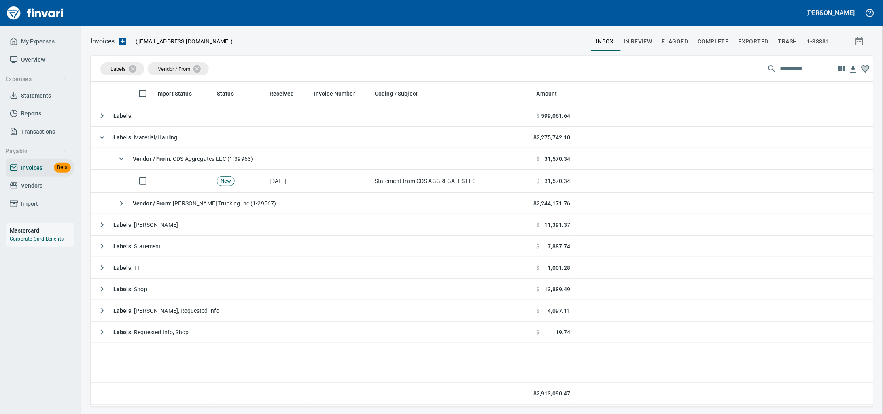
scroll to position [317, 768]
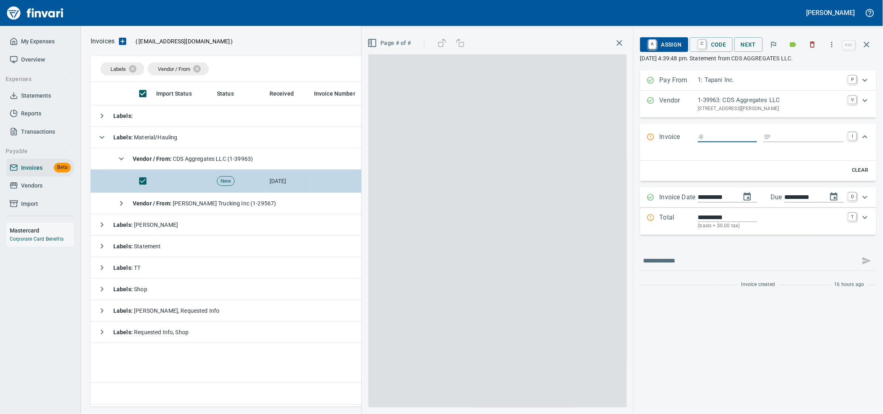
scroll to position [317, 767]
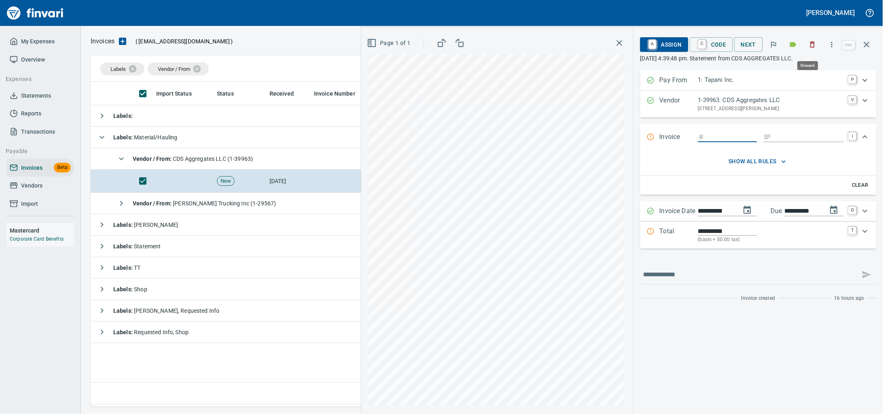
click at [809, 46] on icon "button" at bounding box center [813, 44] width 8 height 8
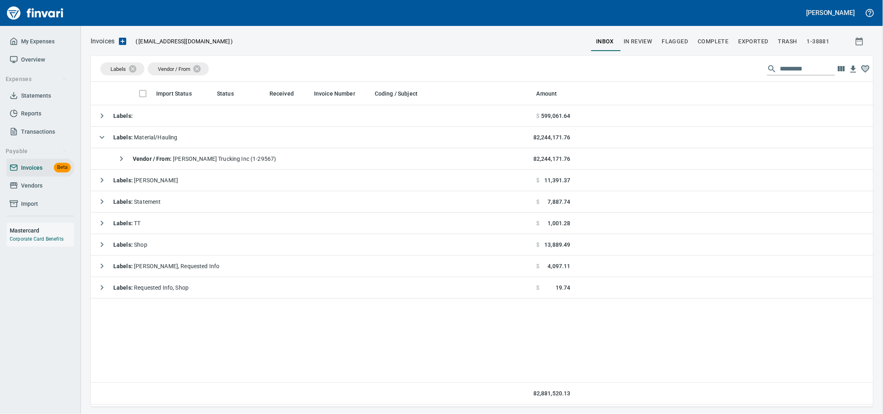
scroll to position [317, 767]
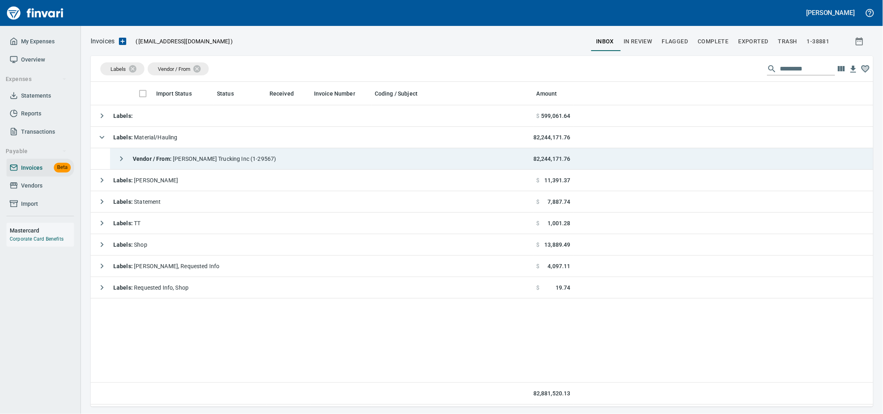
click at [294, 164] on td "Vendor / From : Janke Trucking Inc (1-29567)" at bounding box center [322, 158] width 424 height 21
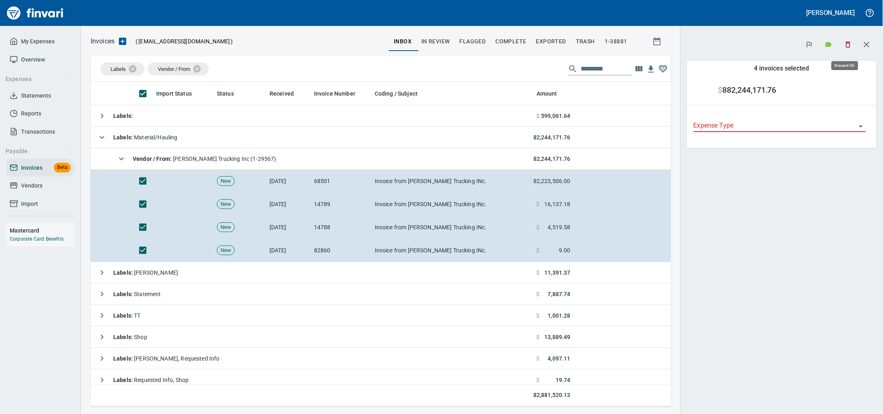
click at [847, 39] on button "button" at bounding box center [849, 45] width 18 height 18
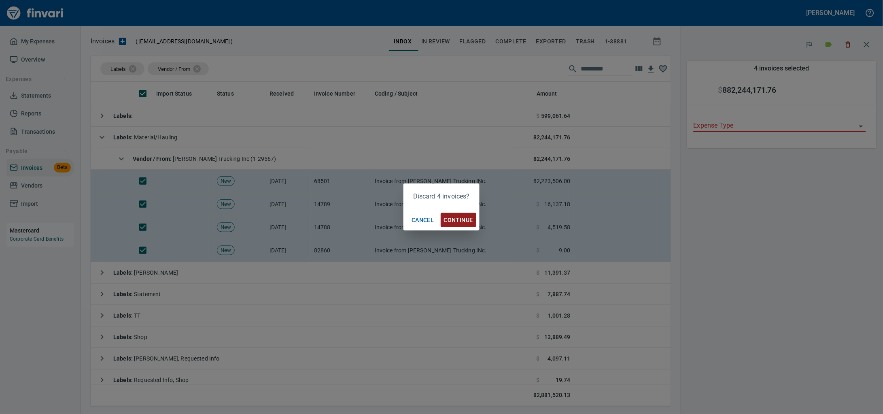
scroll to position [317, 565]
click at [456, 221] on span "Continue" at bounding box center [458, 220] width 29 height 10
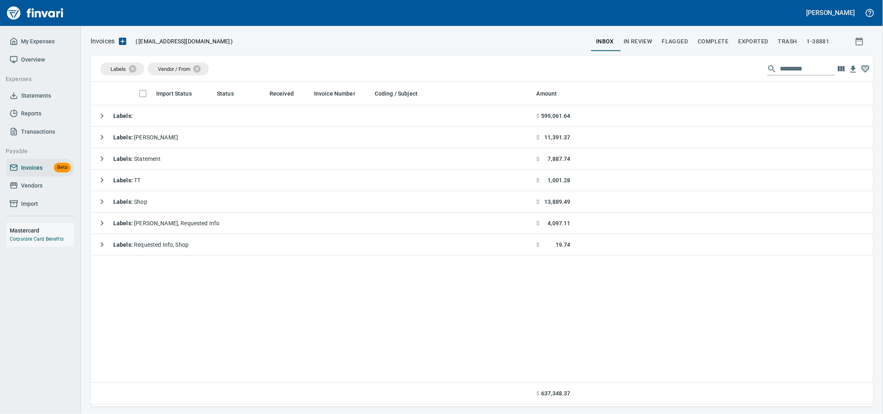
scroll to position [317, 766]
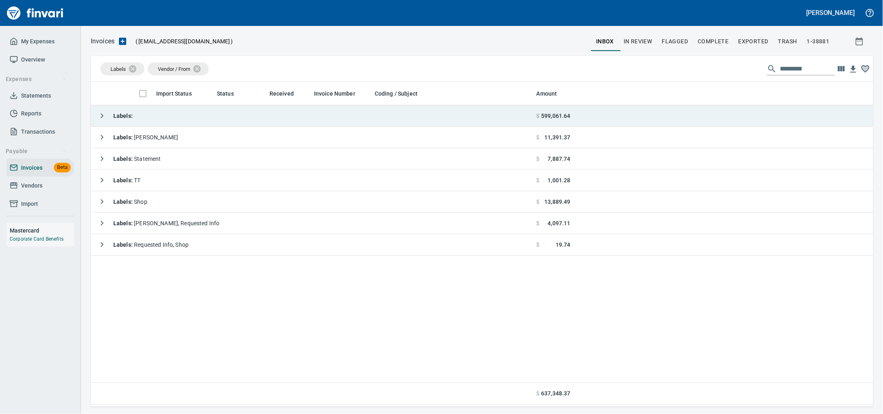
click at [263, 123] on td "Labels :" at bounding box center [312, 115] width 443 height 21
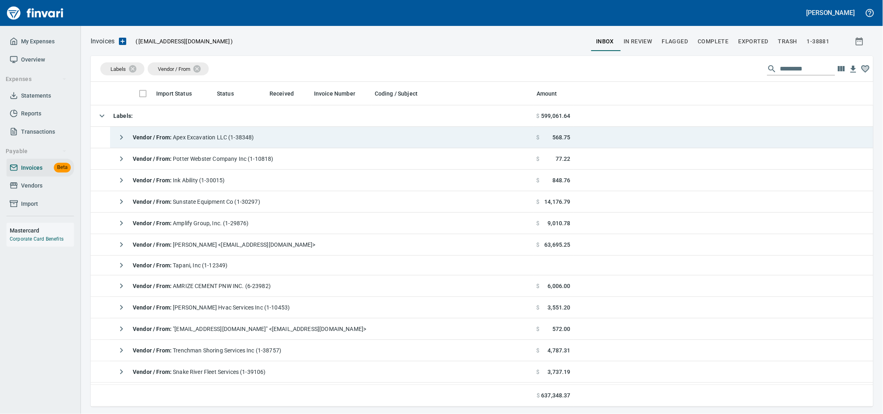
click at [254, 140] on span "Vendor / From : Apex Excavation LLC (1-38348)" at bounding box center [193, 137] width 121 height 6
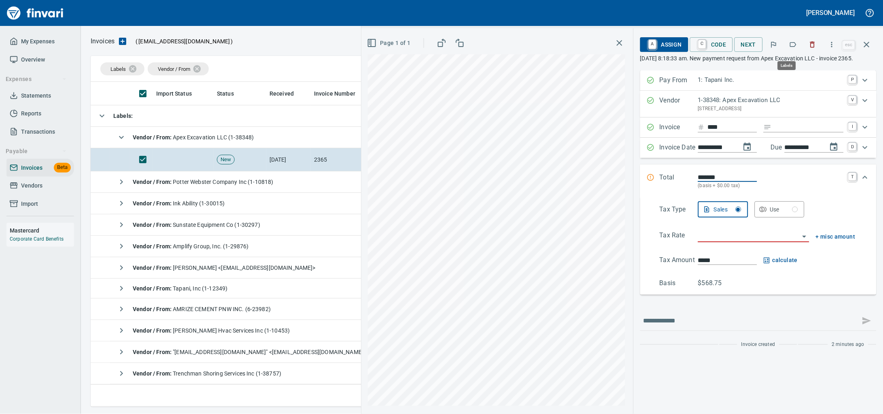
click at [790, 49] on icon "button" at bounding box center [794, 44] width 8 height 8
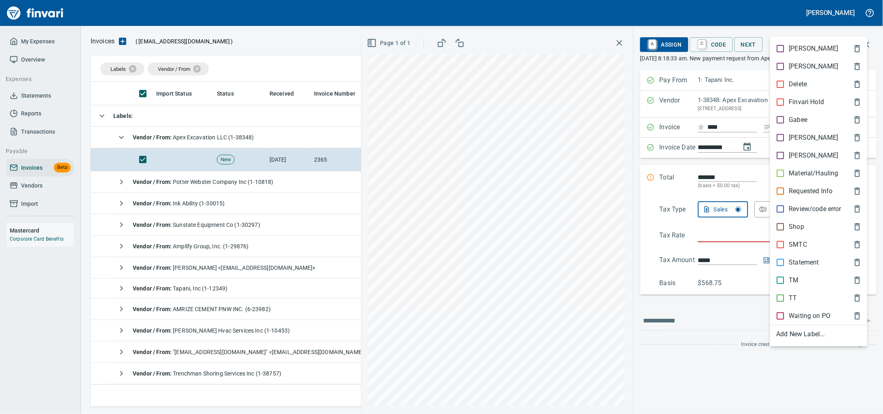
scroll to position [317, 767]
click at [807, 178] on p "Material/Hauling" at bounding box center [814, 173] width 49 height 10
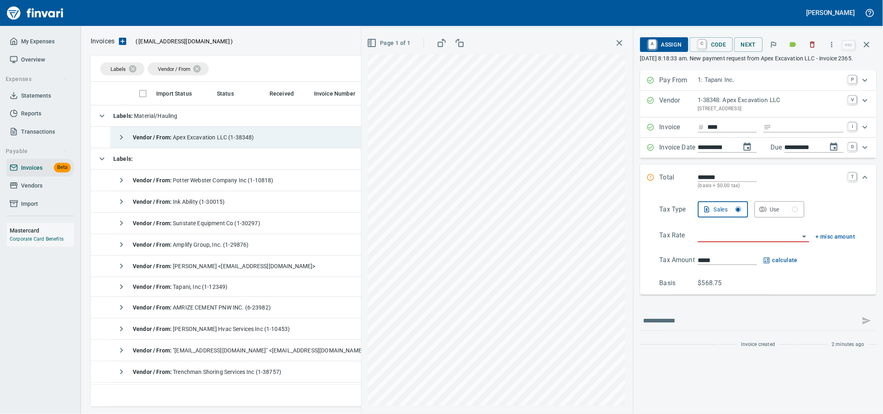
click at [163, 145] on div "Vendor / From : Apex Excavation LLC (1-38348)" at bounding box center [183, 137] width 141 height 16
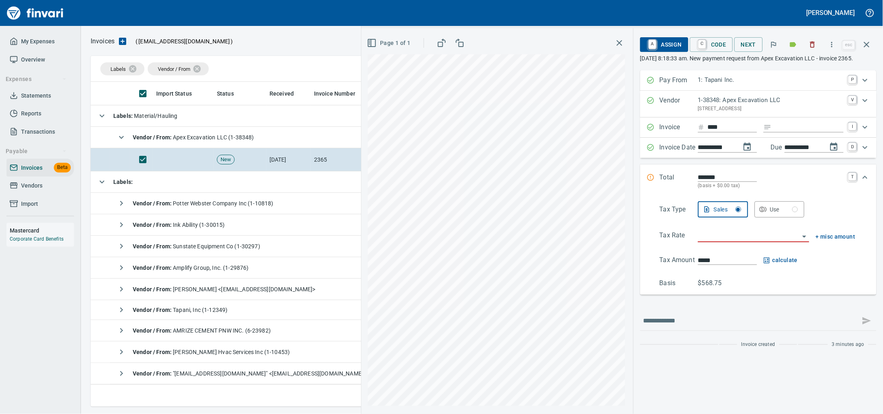
click at [775, 132] on input "Expand" at bounding box center [809, 127] width 69 height 10
type input "******"
type input "**********"
click at [707, 242] on input "search" at bounding box center [749, 235] width 102 height 11
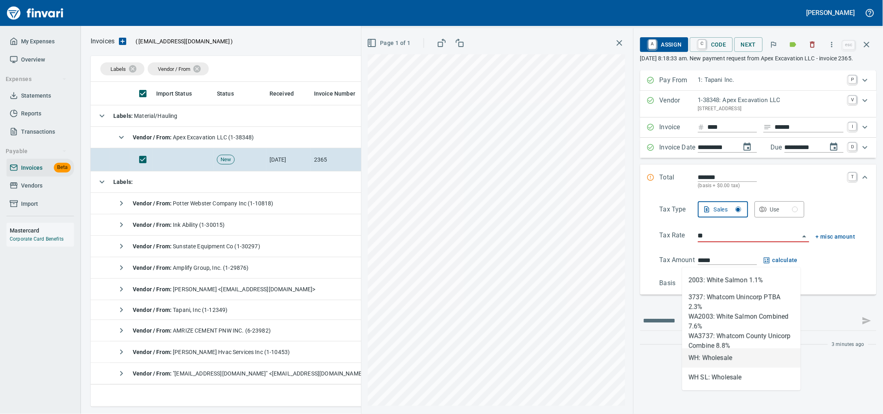
click at [701, 355] on li "WH: Wholesale" at bounding box center [742, 357] width 119 height 19
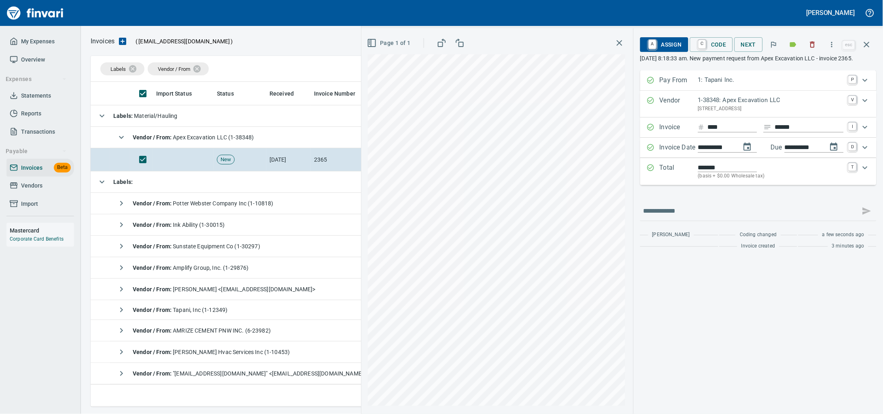
type input "**********"
click at [653, 43] on span "A Assign" at bounding box center [664, 45] width 35 height 14
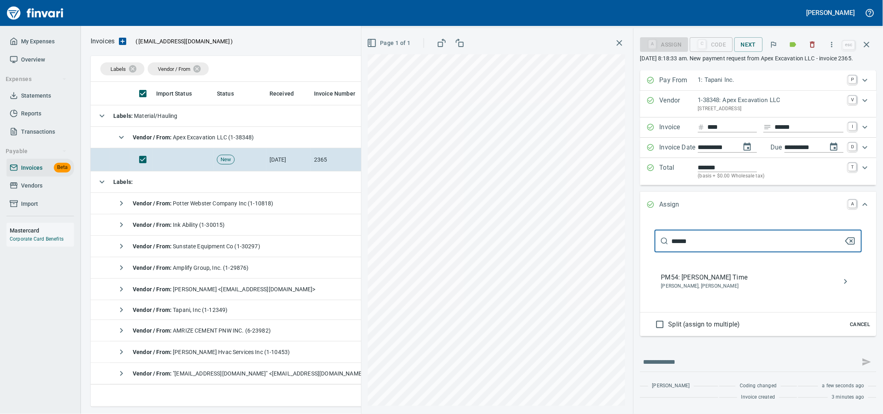
type input "******"
click at [721, 282] on span "PM54: Jed Tapani Time" at bounding box center [752, 277] width 181 height 10
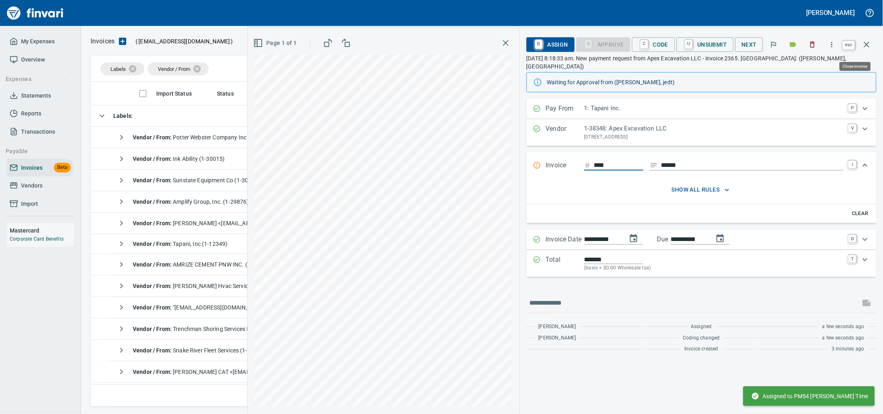
drag, startPoint x: 870, startPoint y: 51, endPoint x: 0, endPoint y: 28, distance: 869.6
click at [870, 50] on button "button" at bounding box center [867, 44] width 19 height 19
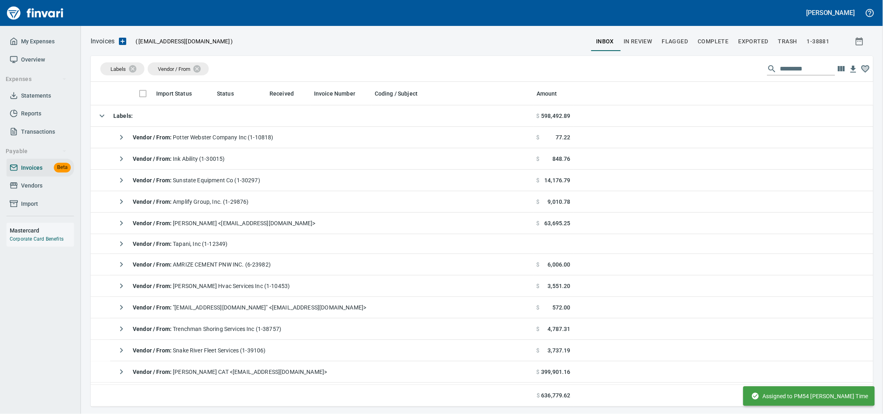
scroll to position [317, 767]
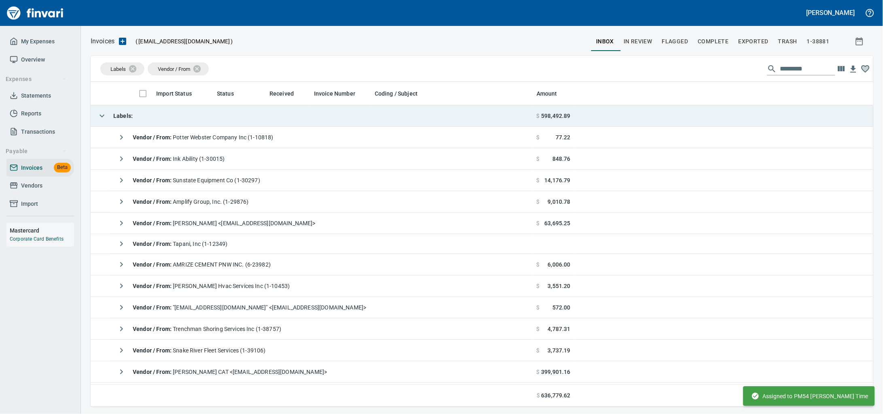
click at [146, 116] on td "Labels :" at bounding box center [312, 115] width 443 height 21
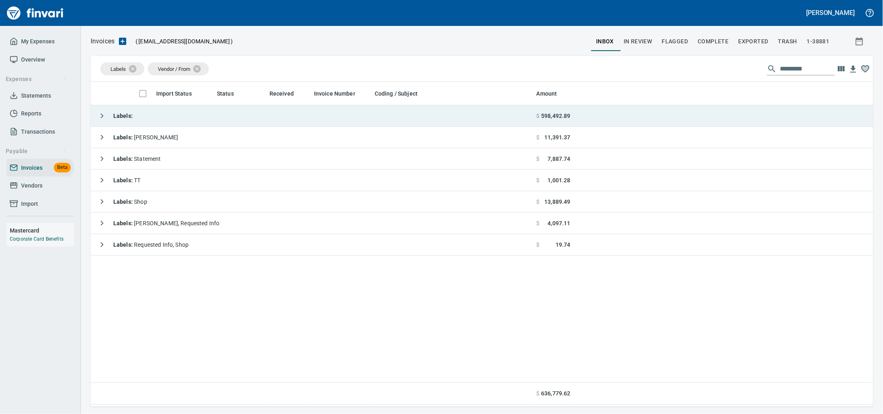
scroll to position [317, 768]
click at [179, 119] on td "Labels :" at bounding box center [312, 115] width 443 height 21
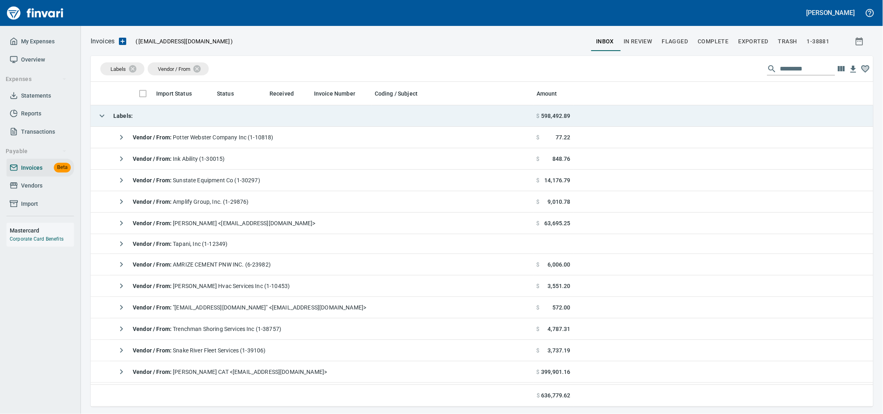
click at [179, 118] on td "Labels :" at bounding box center [312, 115] width 443 height 21
